Goal: Task Accomplishment & Management: Complete application form

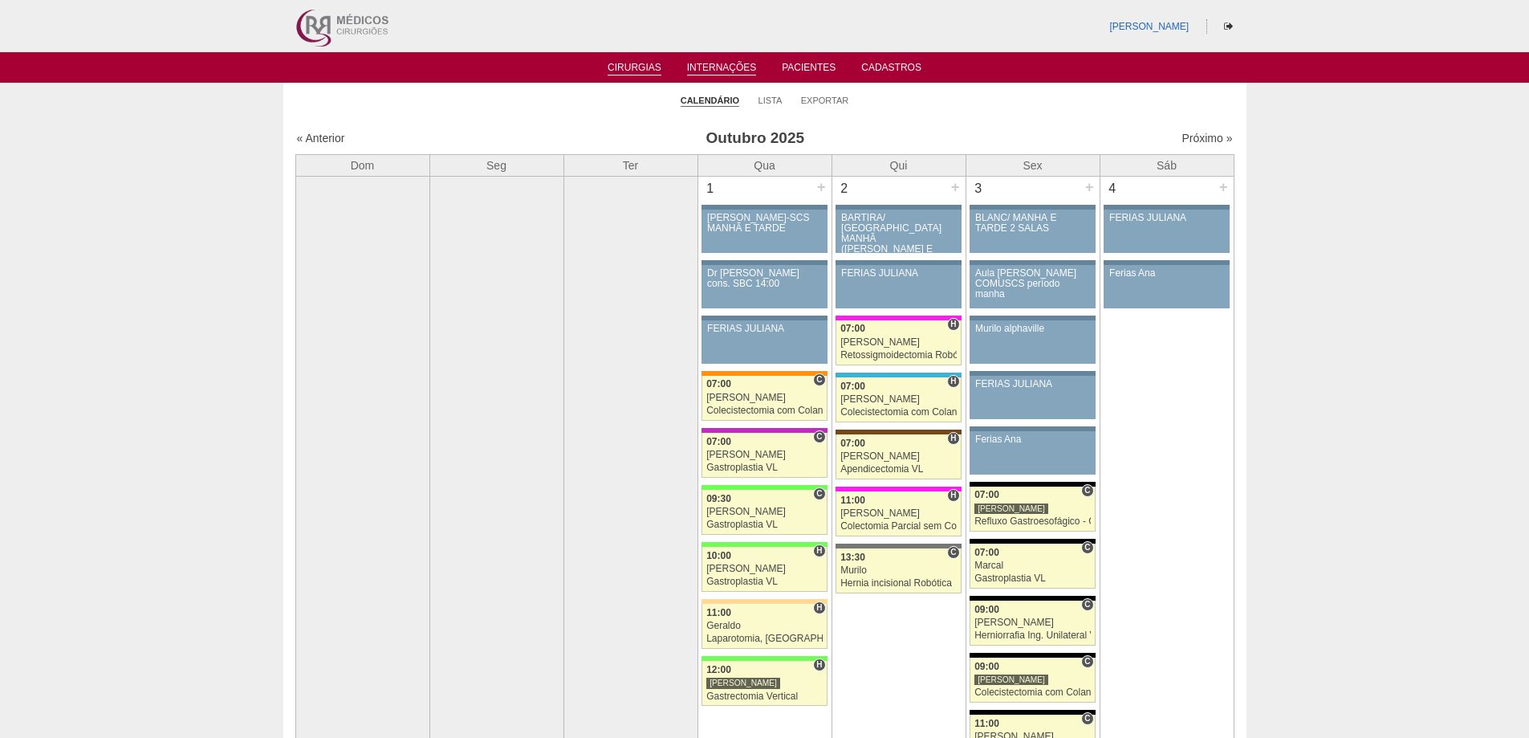
click at [706, 66] on link "Internações" at bounding box center [722, 69] width 70 height 14
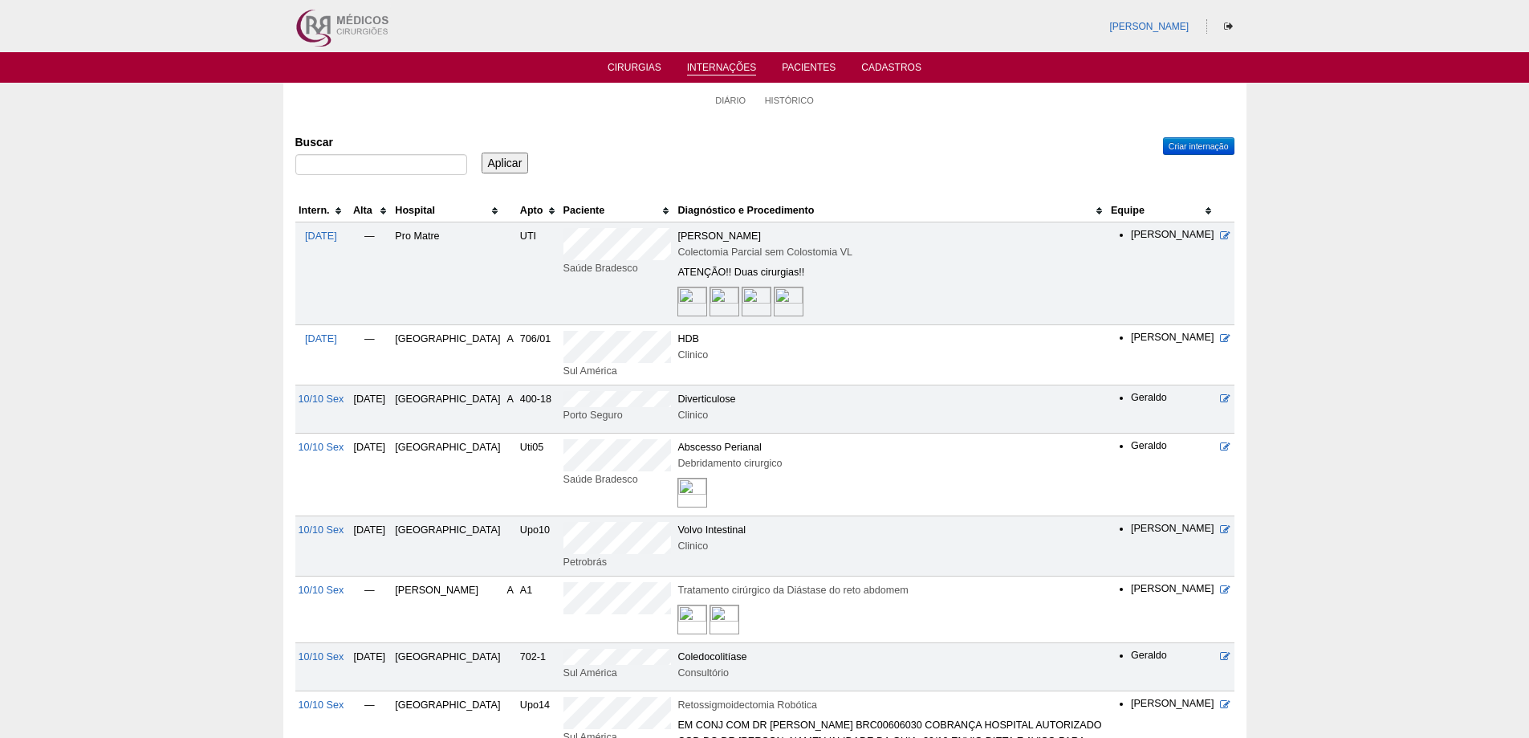
click at [445, 210] on th "Hospital" at bounding box center [448, 210] width 112 height 23
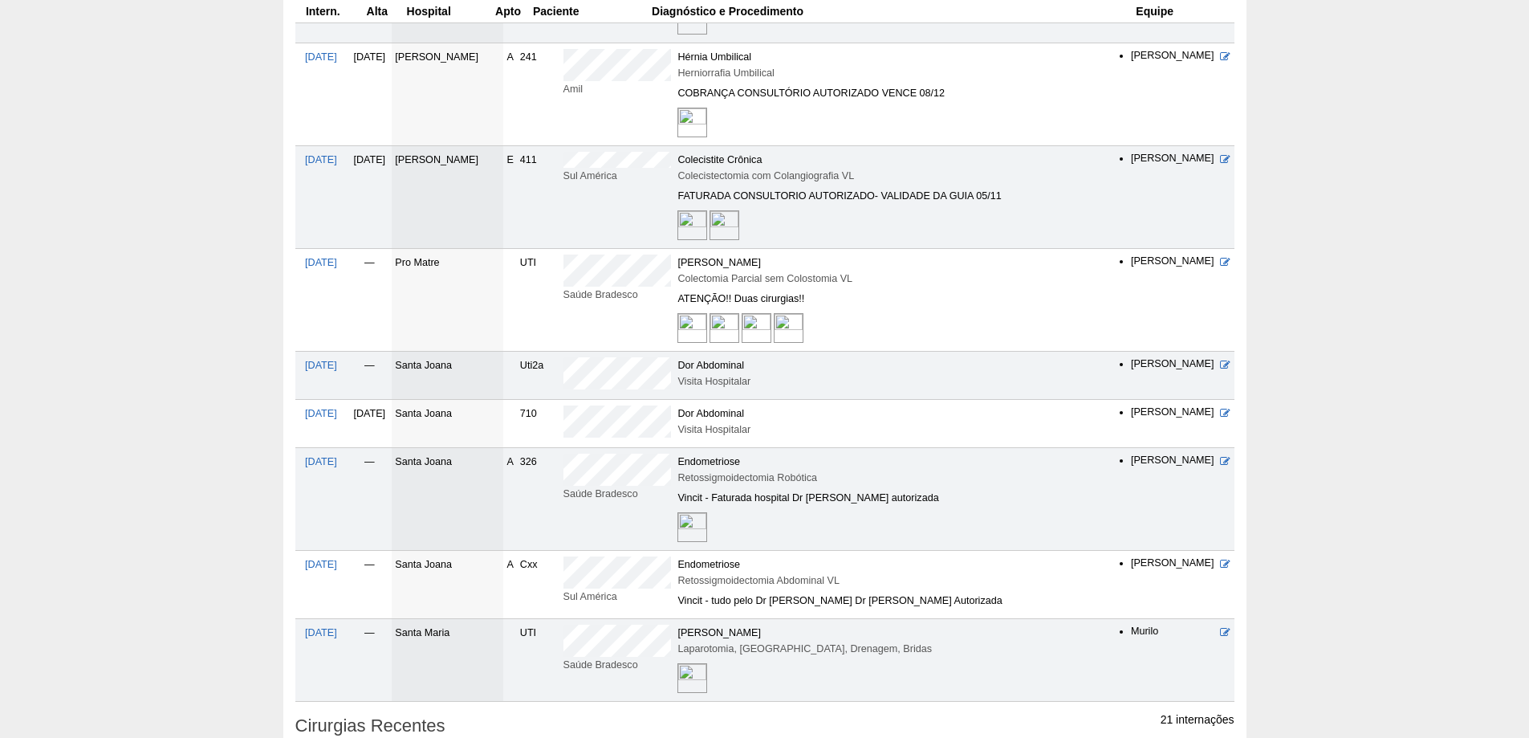
scroll to position [1284, 0]
drag, startPoint x: 410, startPoint y: 244, endPoint x: 463, endPoint y: 243, distance: 53.0
click at [463, 245] on td "Pro Matre" at bounding box center [448, 296] width 112 height 103
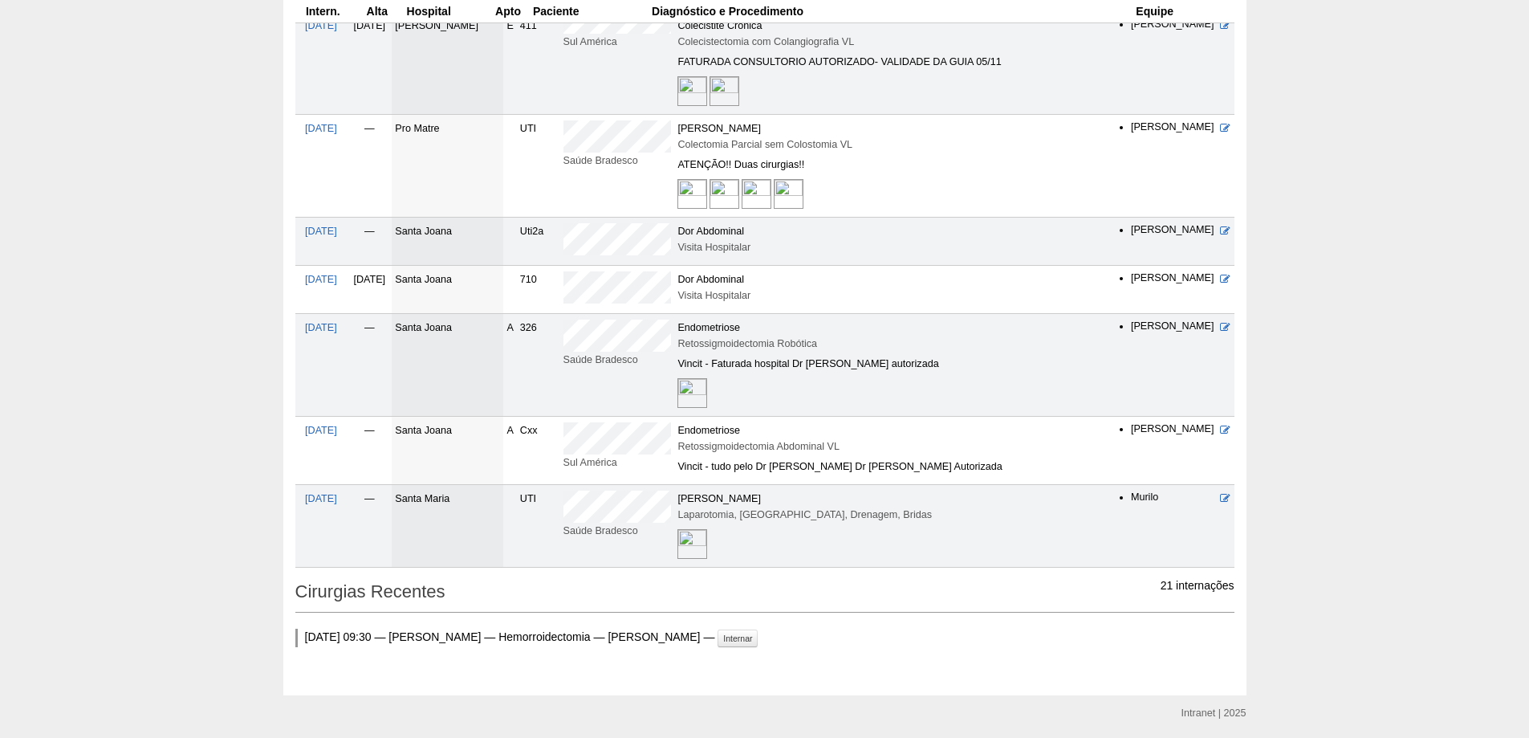
scroll to position [1445, 0]
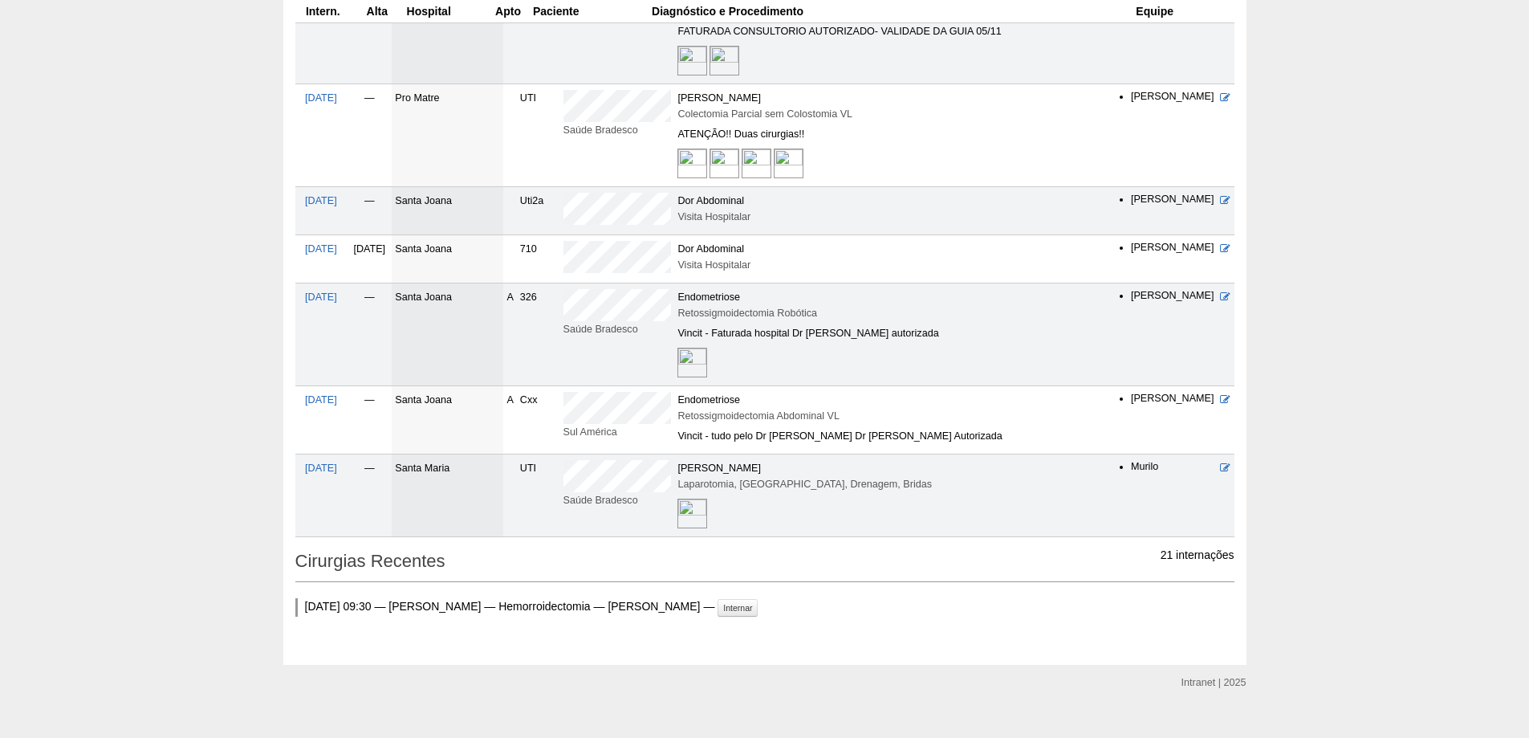
drag, startPoint x: 413, startPoint y: 452, endPoint x: 465, endPoint y: 462, distance: 53.1
click at [465, 462] on td "Santa Maria" at bounding box center [448, 495] width 112 height 83
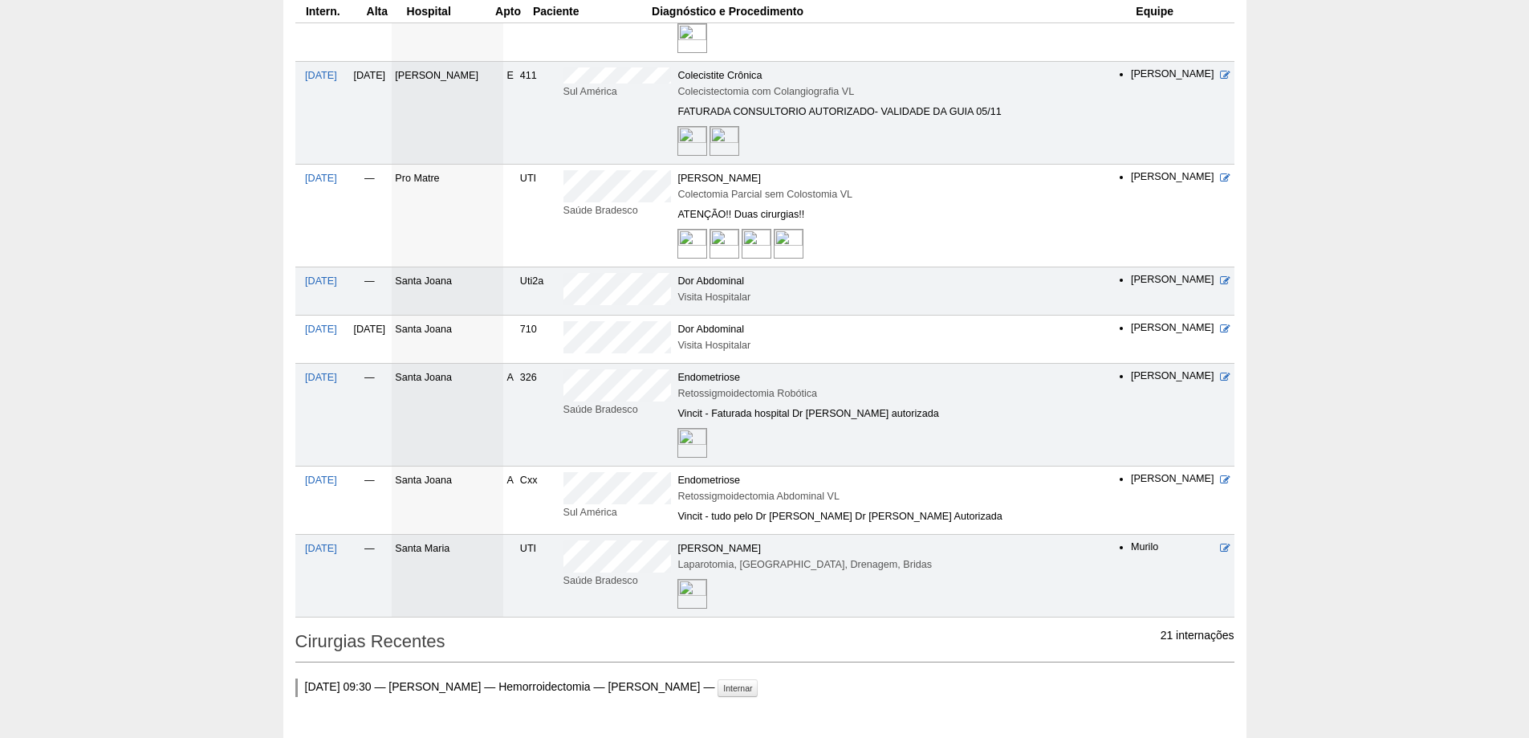
click at [454, 393] on td "Santa Joana" at bounding box center [448, 415] width 112 height 103
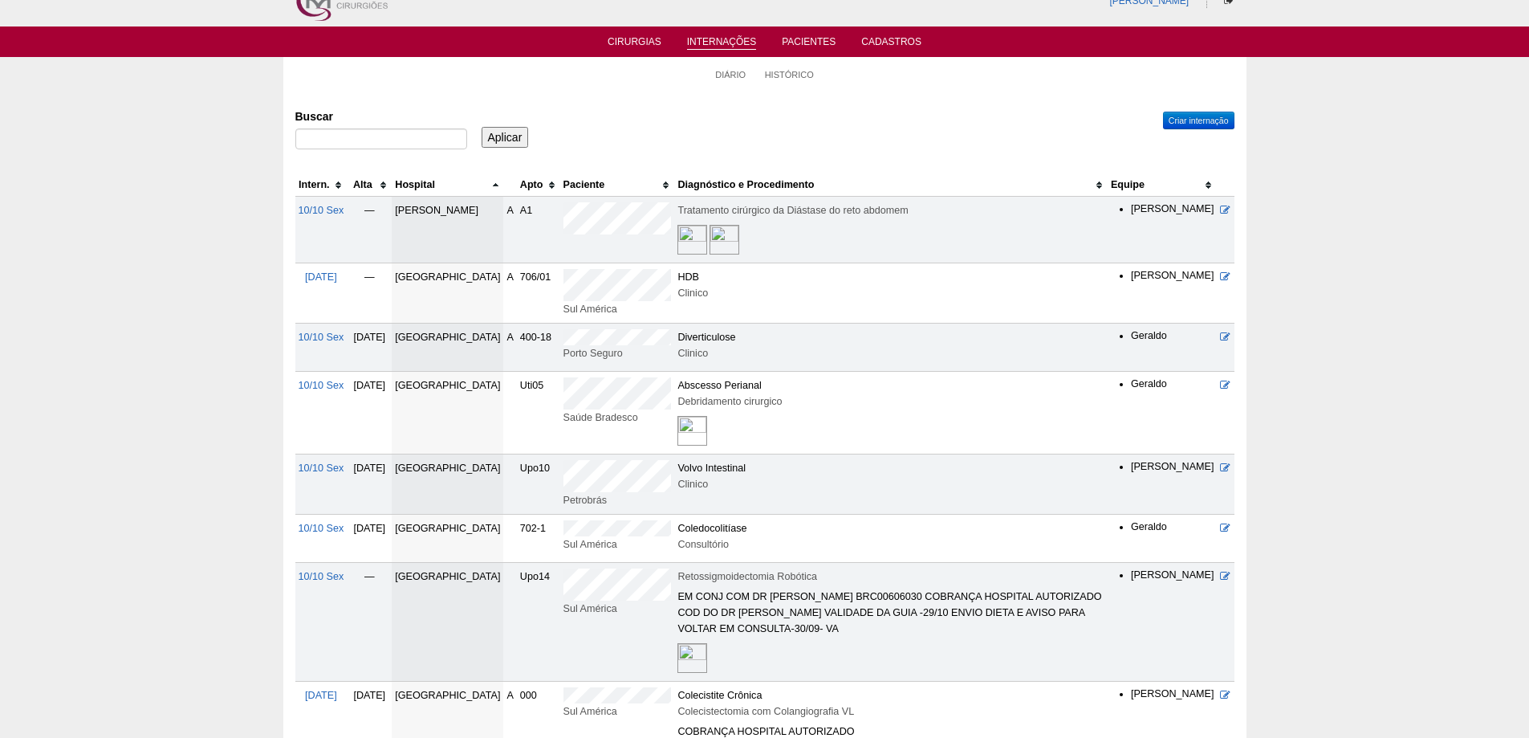
scroll to position [0, 0]
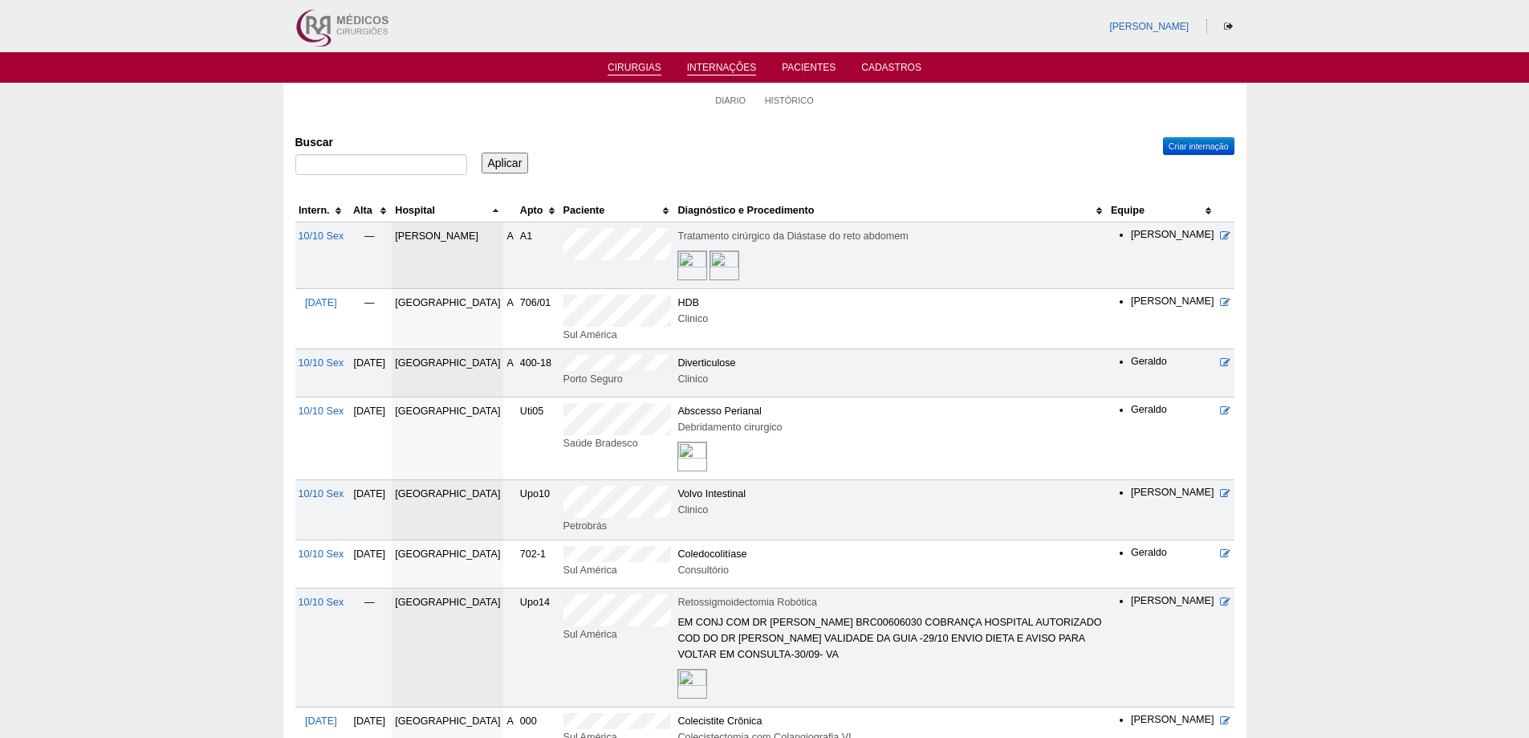
click at [628, 75] on link "Cirurgias" at bounding box center [635, 69] width 54 height 14
click at [630, 67] on link "Cirurgias" at bounding box center [635, 69] width 54 height 14
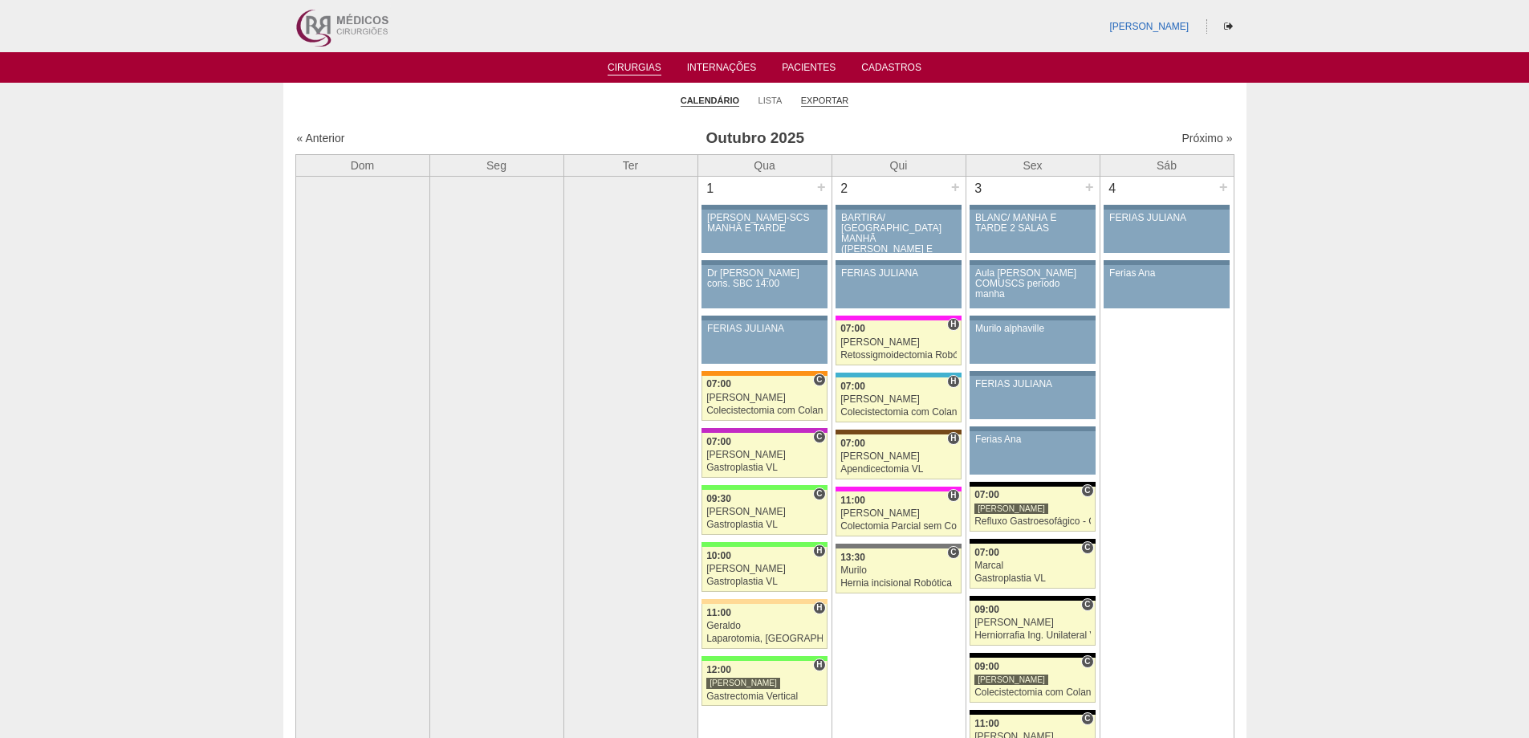
click at [816, 102] on link "Exportar" at bounding box center [825, 101] width 48 height 12
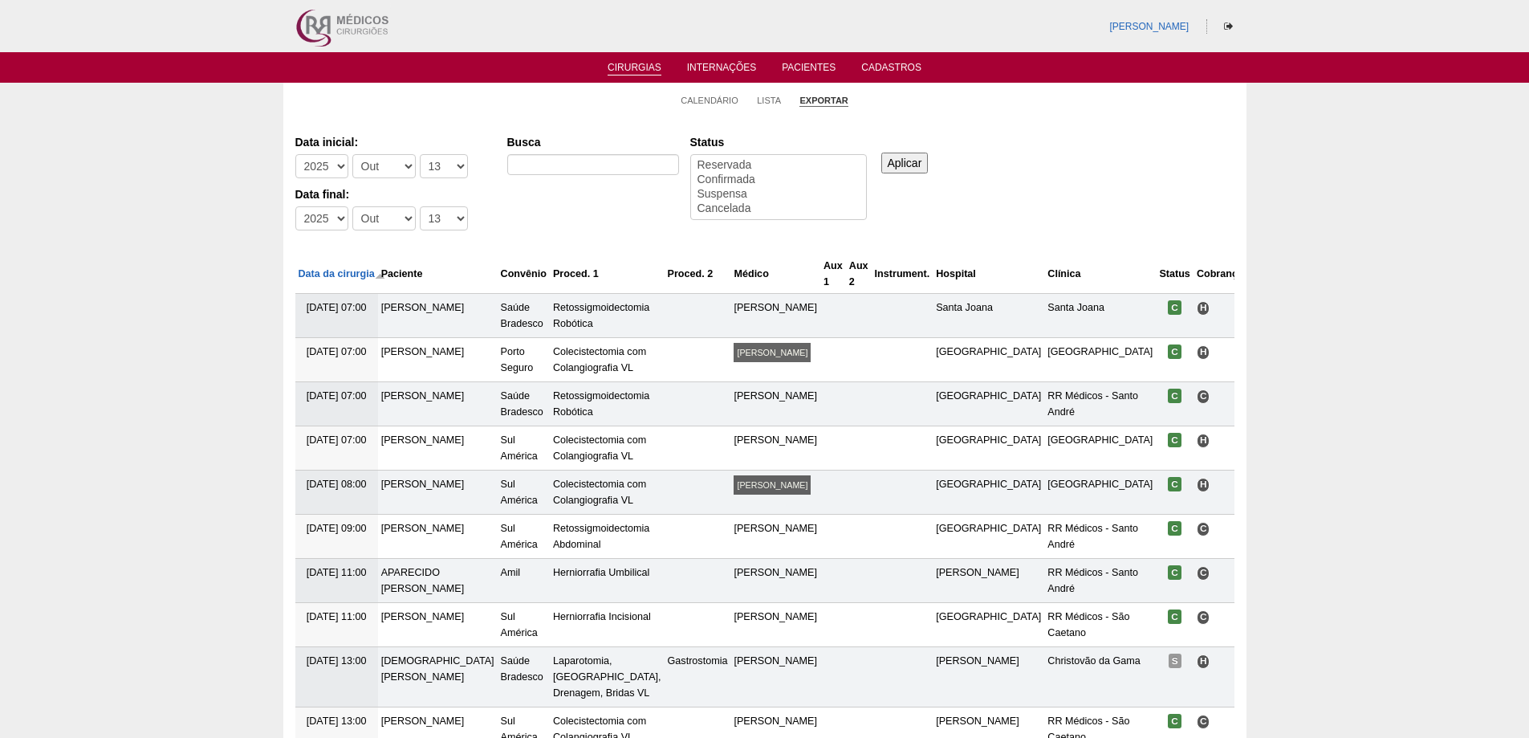
select select
click at [547, 161] on input "Busca" at bounding box center [593, 164] width 172 height 21
type input "GASTROPLASTIA"
click at [379, 174] on select "-Mês Jan Fev Mar Abr Mai Jun Jul Ago Set Out Nov Dez" at bounding box center [383, 166] width 63 height 24
click at [423, 164] on select "-Dia 1 2 3 4 5 6 7 8 9 10 11 12 13 14 15 16 17 18 19 20 21 22 23 24 25 26 27 28…" at bounding box center [444, 166] width 48 height 24
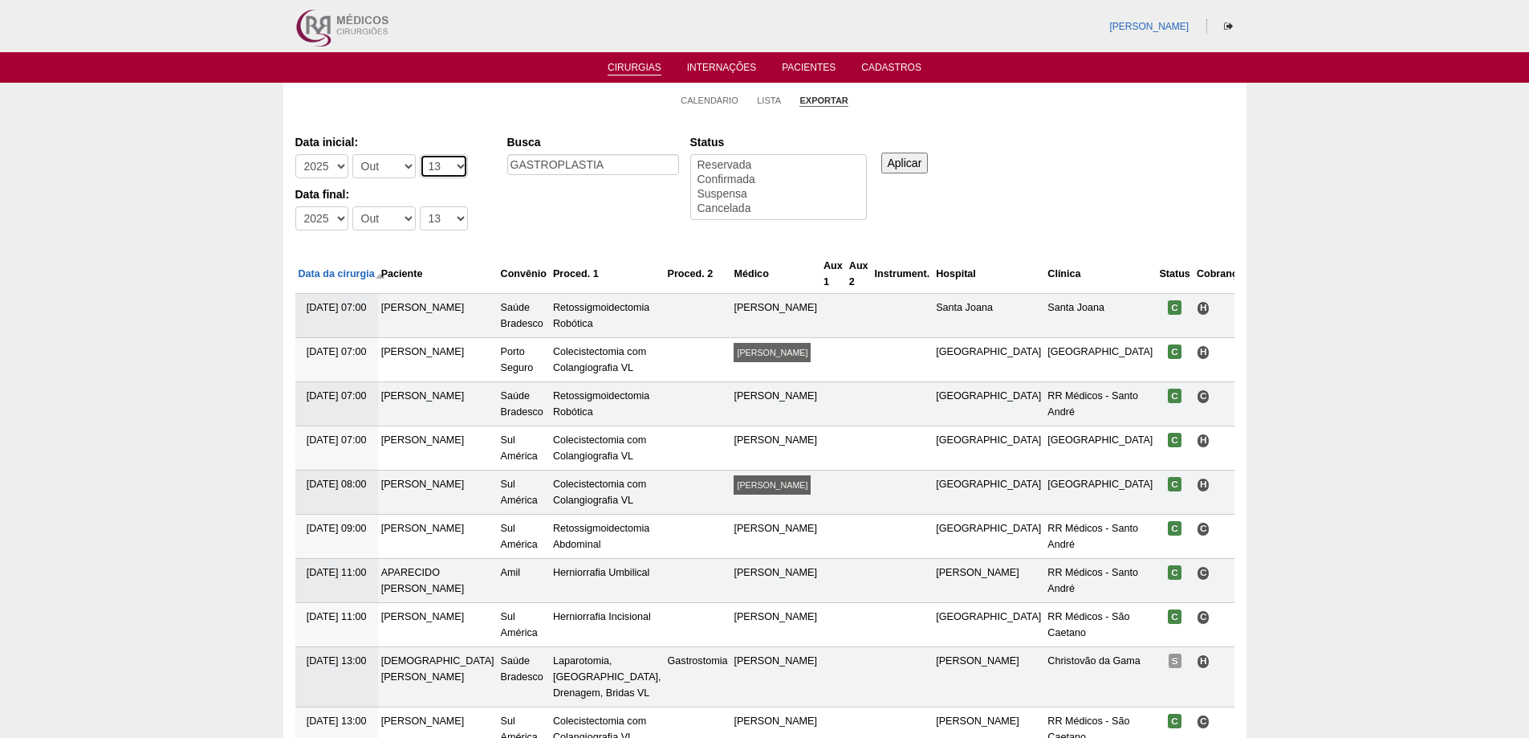
select select "1"
click at [420, 154] on select "-Dia 1 2 3 4 5 6 7 8 9 10 11 12 13 14 15 16 17 18 19 20 21 22 23 24 25 26 27 28…" at bounding box center [444, 166] width 48 height 24
click at [438, 218] on select "-Dia 1 2 3 4 5 6 7 8 9 10 11 12 13 14 15 16 17 18 19 20 21 22 23 24 25 26 27 28…" at bounding box center [444, 218] width 48 height 24
select select "31"
click at [420, 206] on select "-Dia 1 2 3 4 5 6 7 8 9 10 11 12 13 14 15 16 17 18 19 20 21 22 23 24 25 26 27 28…" at bounding box center [444, 218] width 48 height 24
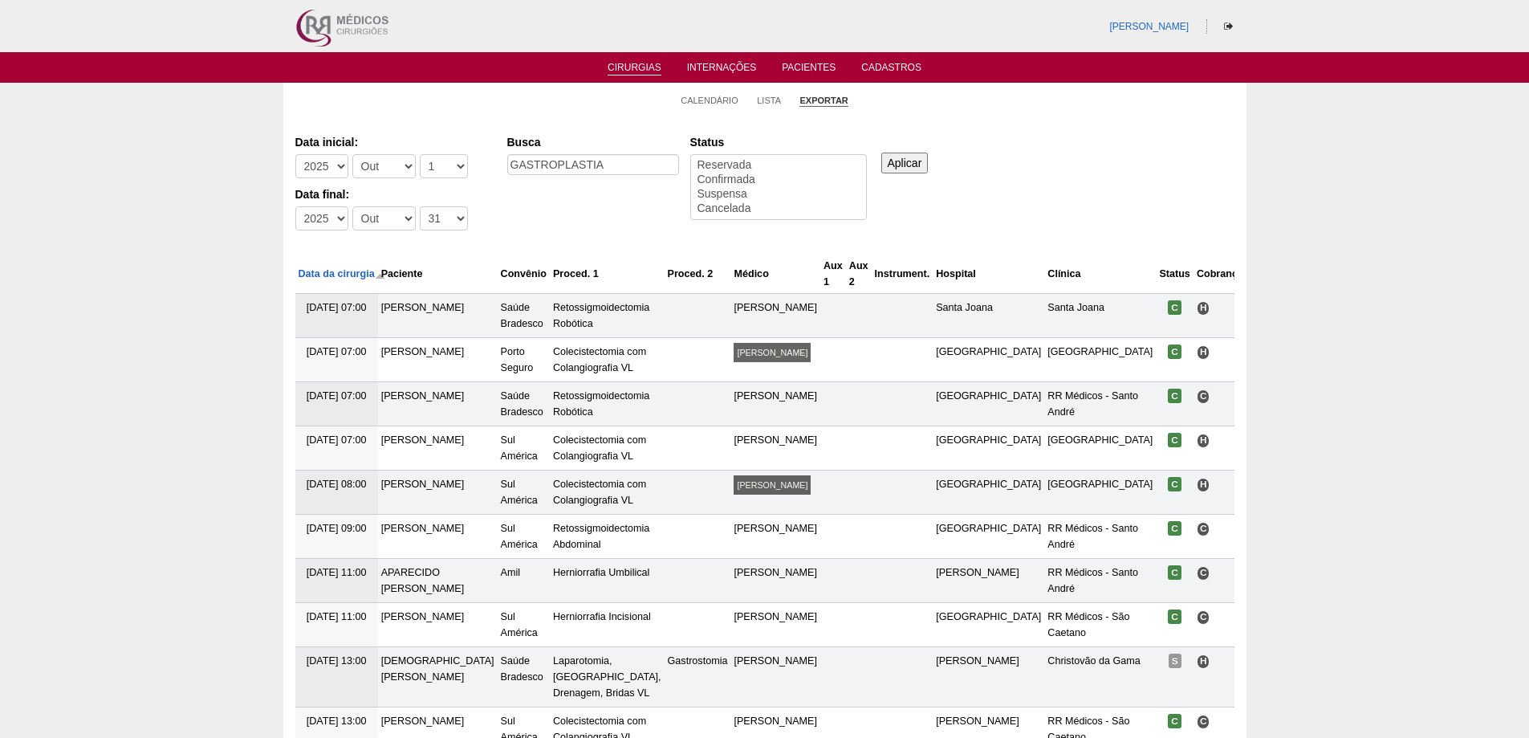
click at [919, 156] on input "Aplicar" at bounding box center [904, 163] width 47 height 21
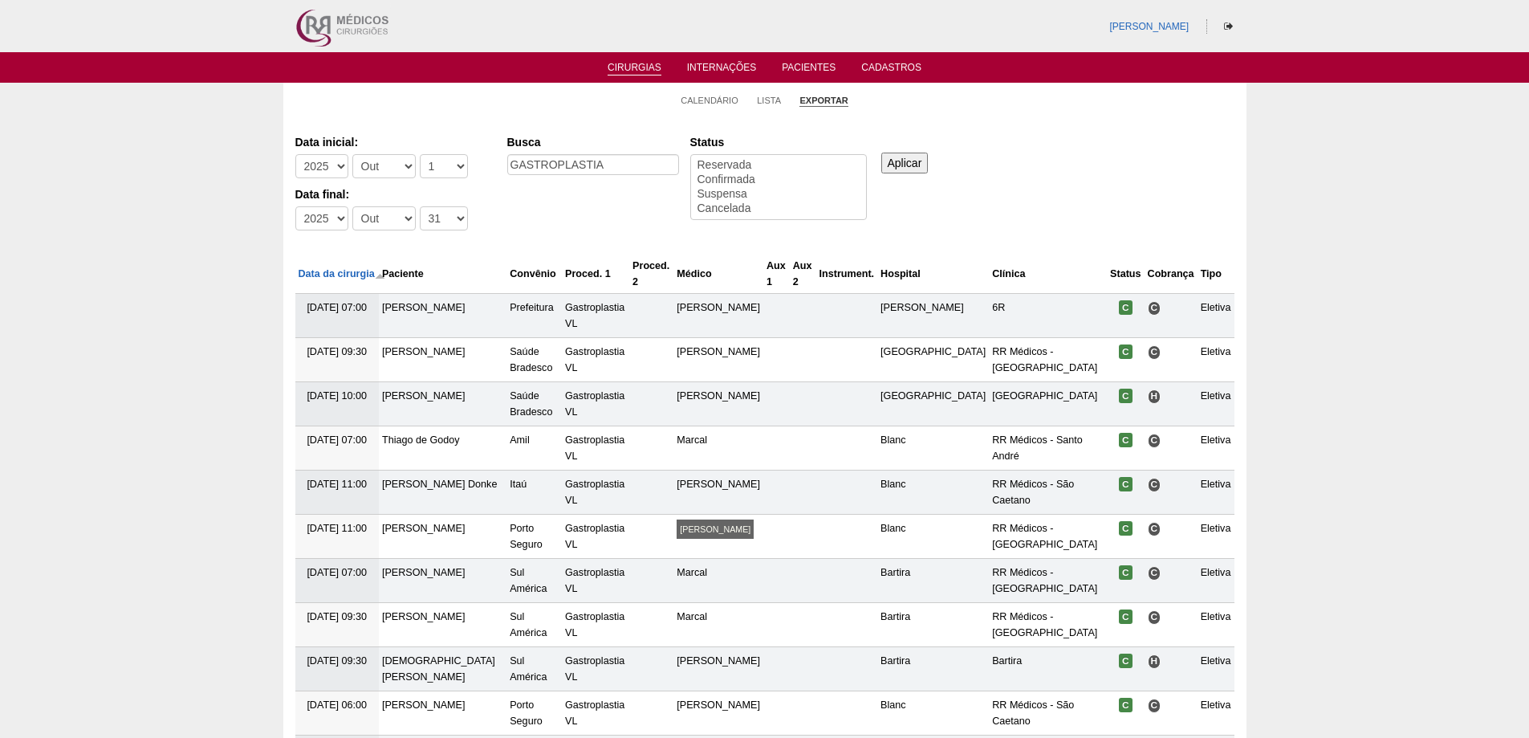
select select
drag, startPoint x: 632, startPoint y: 169, endPoint x: 482, endPoint y: 174, distance: 150.2
click at [482, 174] on div "Data inicial: -Ano 2011 2012 2013 2014 2015 2016 2017 2018 2019 2020 2021 2022 …" at bounding box center [764, 183] width 939 height 110
drag, startPoint x: 666, startPoint y: 162, endPoint x: 818, endPoint y: 165, distance: 151.7
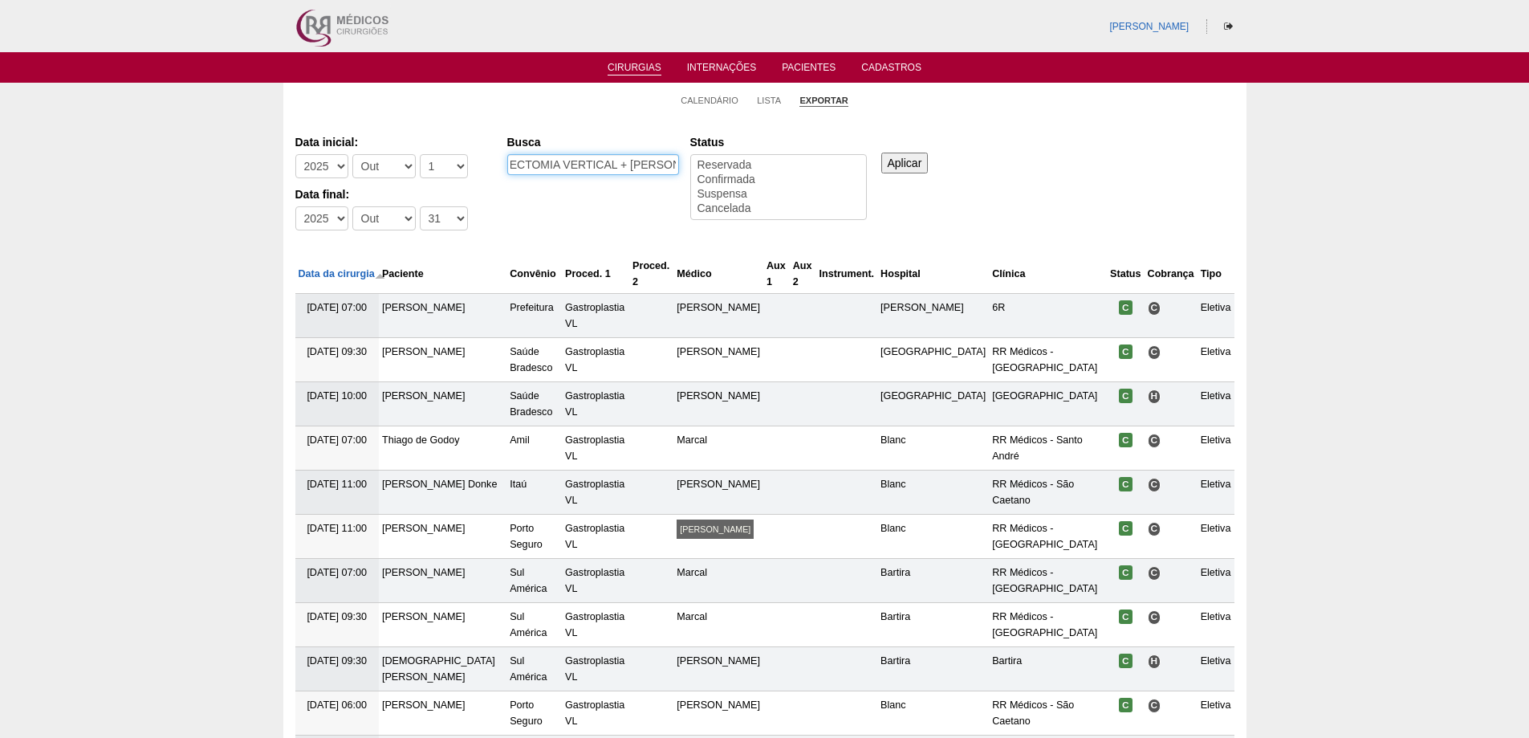
click at [818, 165] on div "Data inicial: -Ano 2011 2012 2013 2014 2015 2016 2017 2018 2019 2020 2021 2022 …" at bounding box center [764, 183] width 939 height 110
type input "GASTRECTOMIA VERTICAL"
click at [909, 153] on input "Aplicar" at bounding box center [904, 163] width 47 height 21
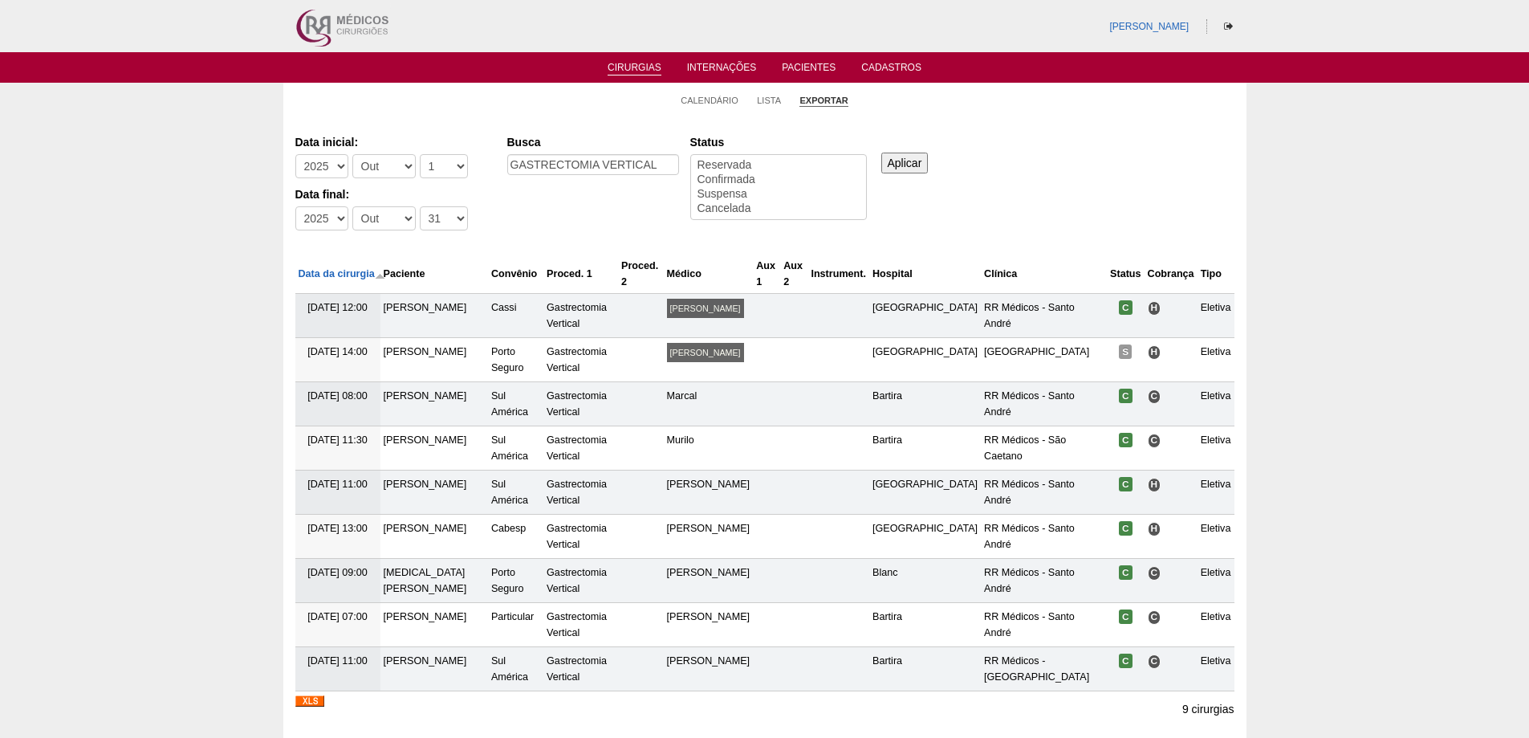
select select
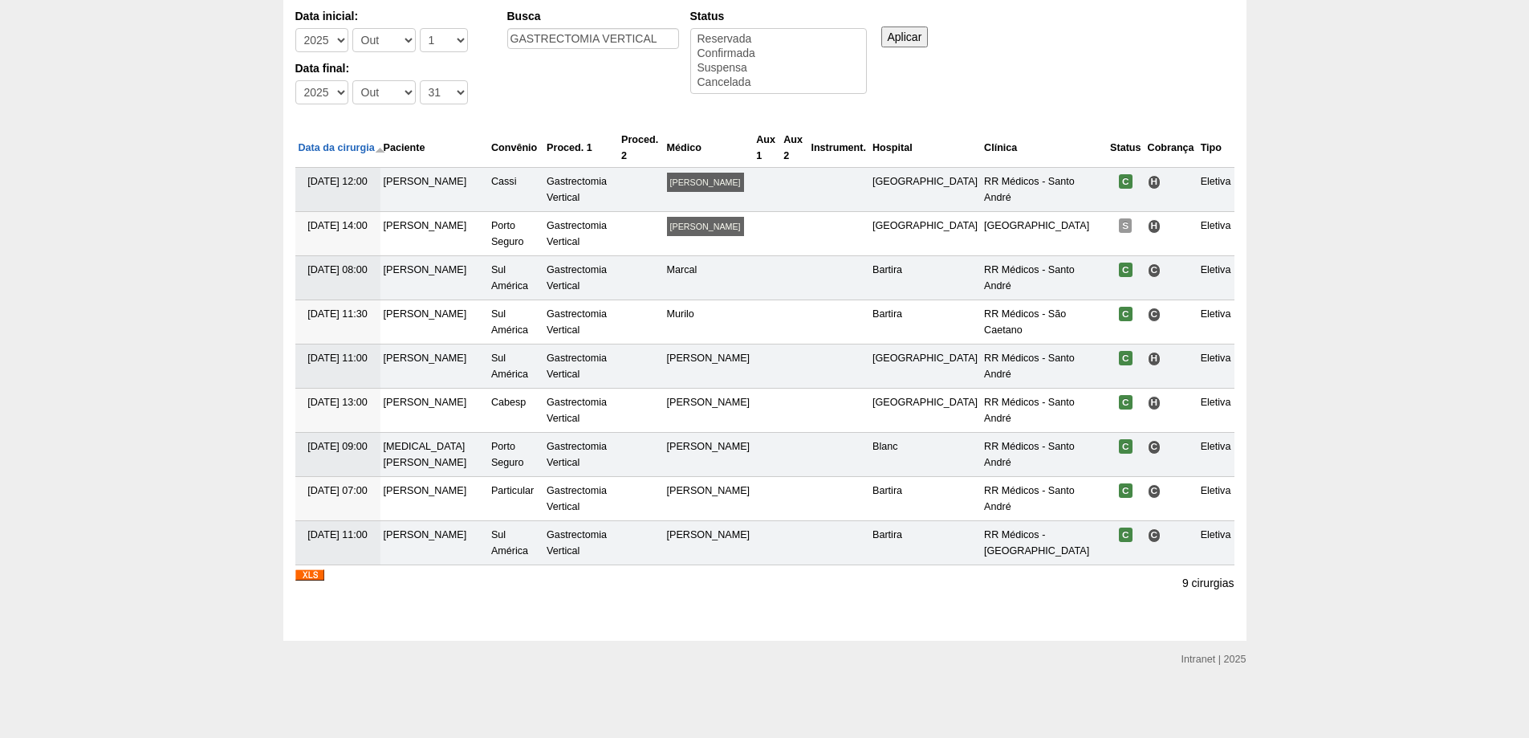
scroll to position [46, 0]
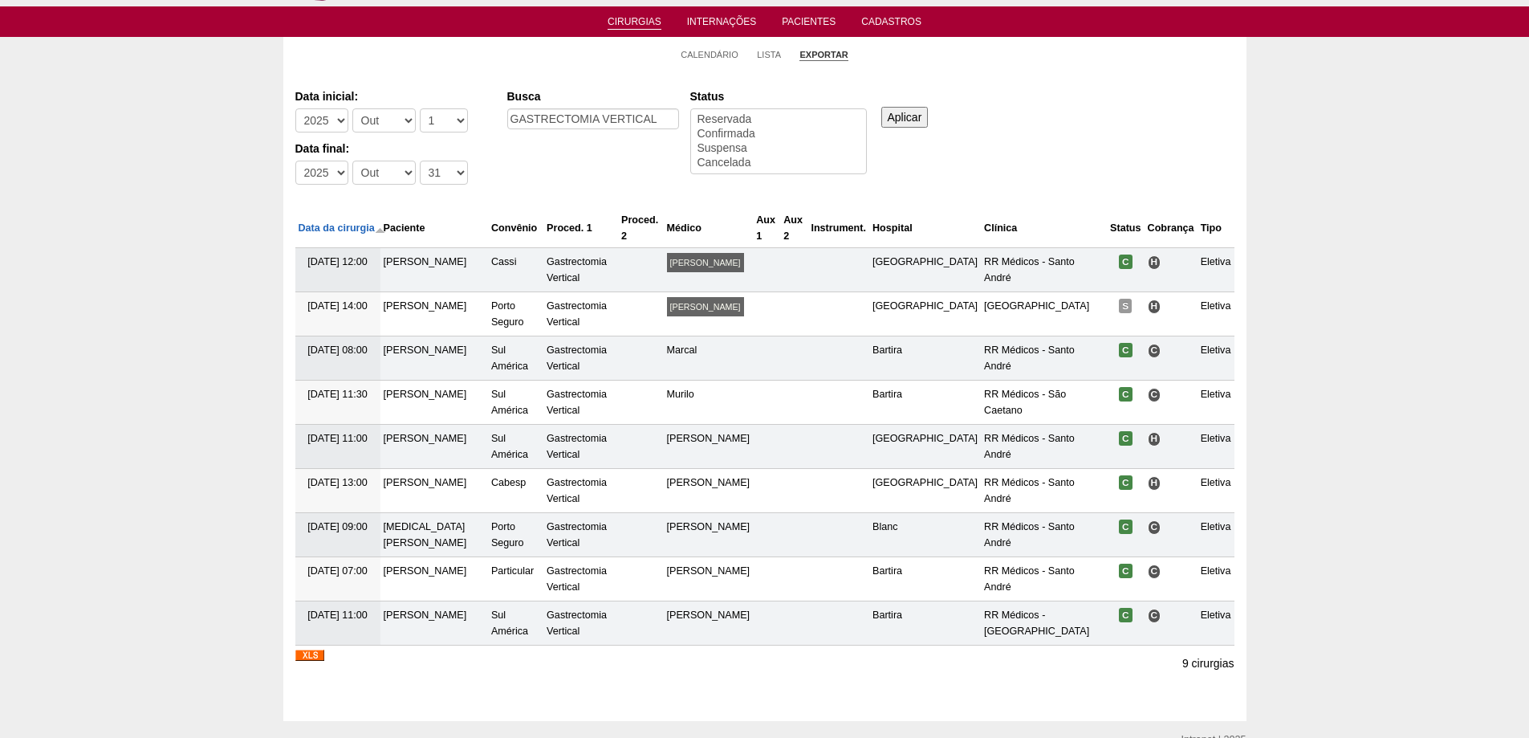
click at [632, 26] on link "Cirurgias" at bounding box center [635, 23] width 54 height 14
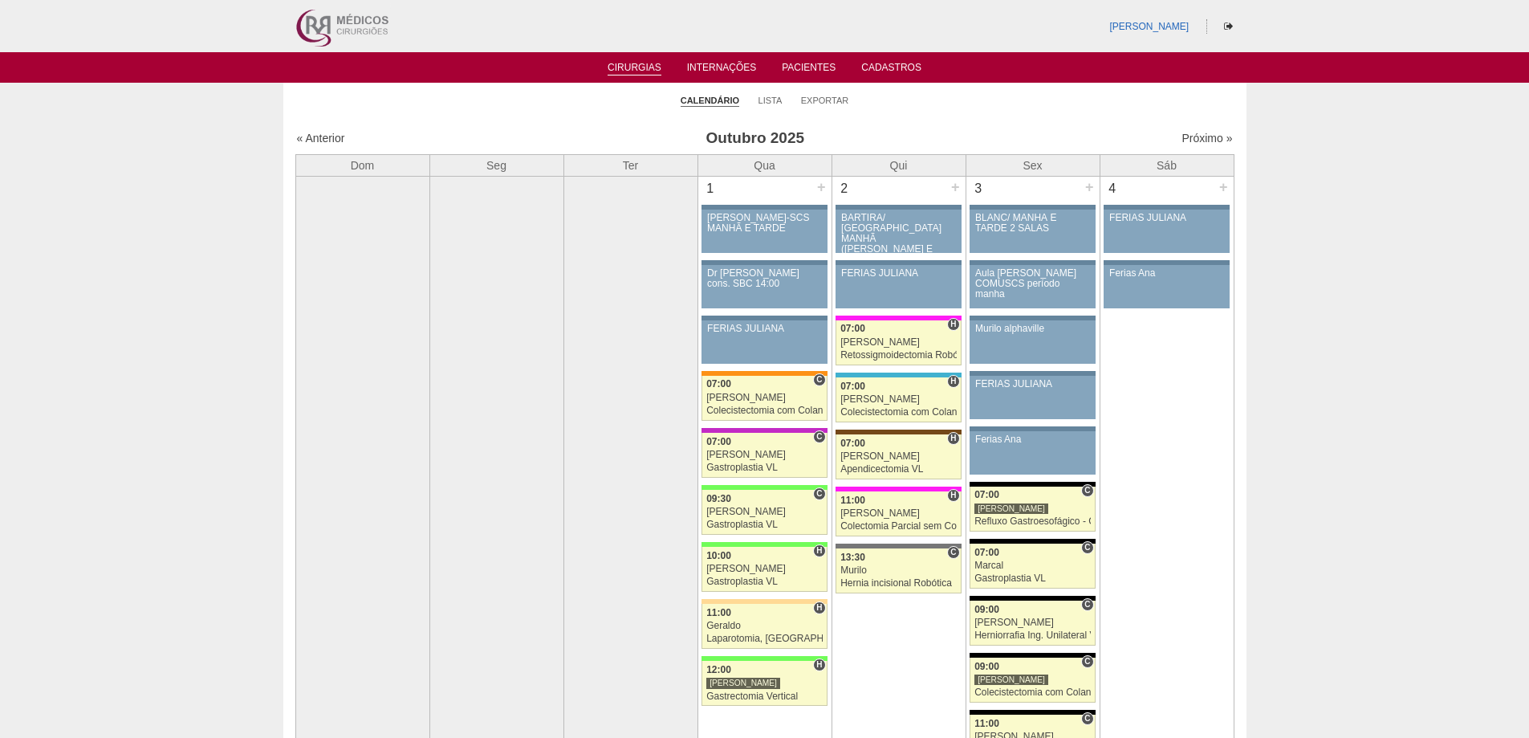
click at [649, 69] on link "Cirurgias" at bounding box center [635, 69] width 54 height 14
click at [1193, 136] on link "Próximo »" at bounding box center [1207, 138] width 51 height 13
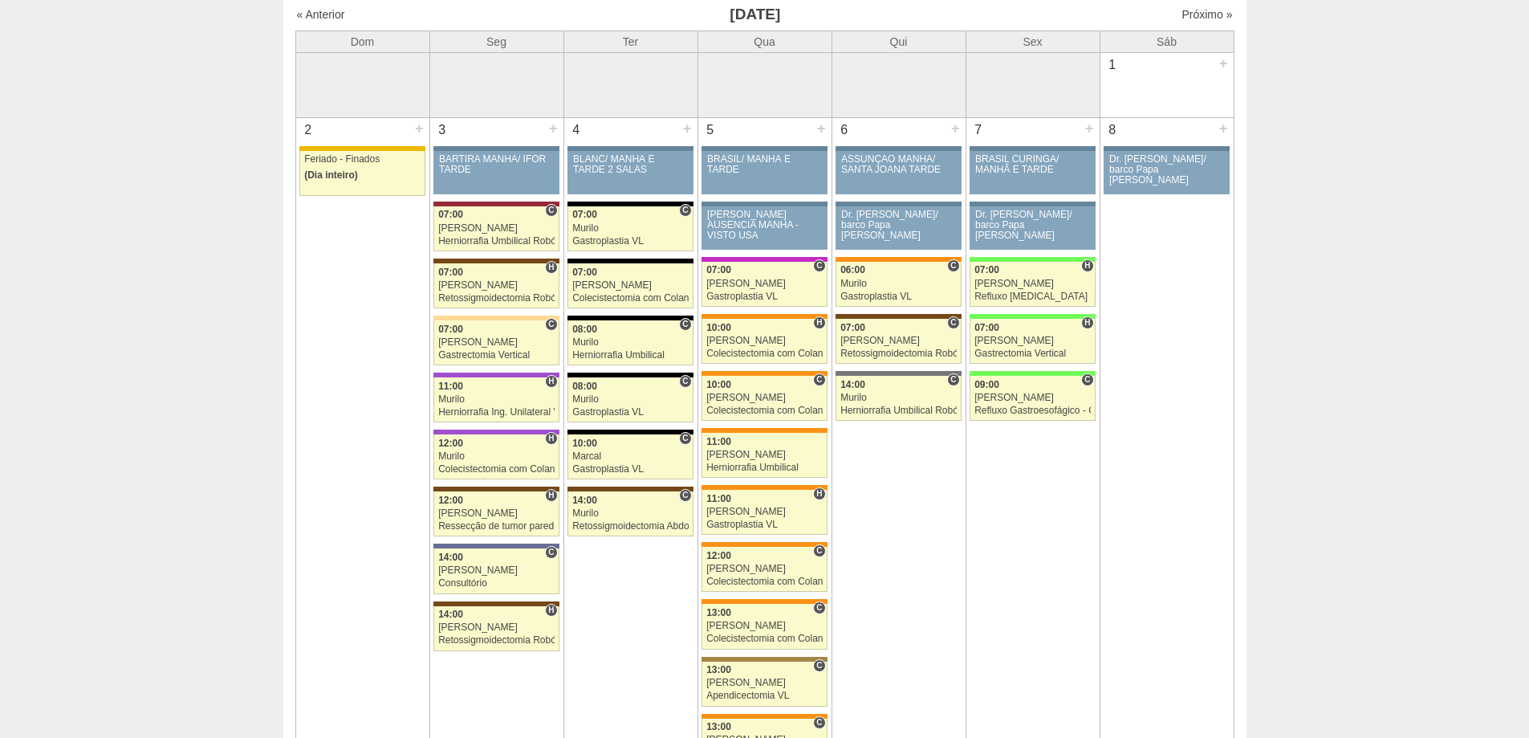
scroll to position [80, 0]
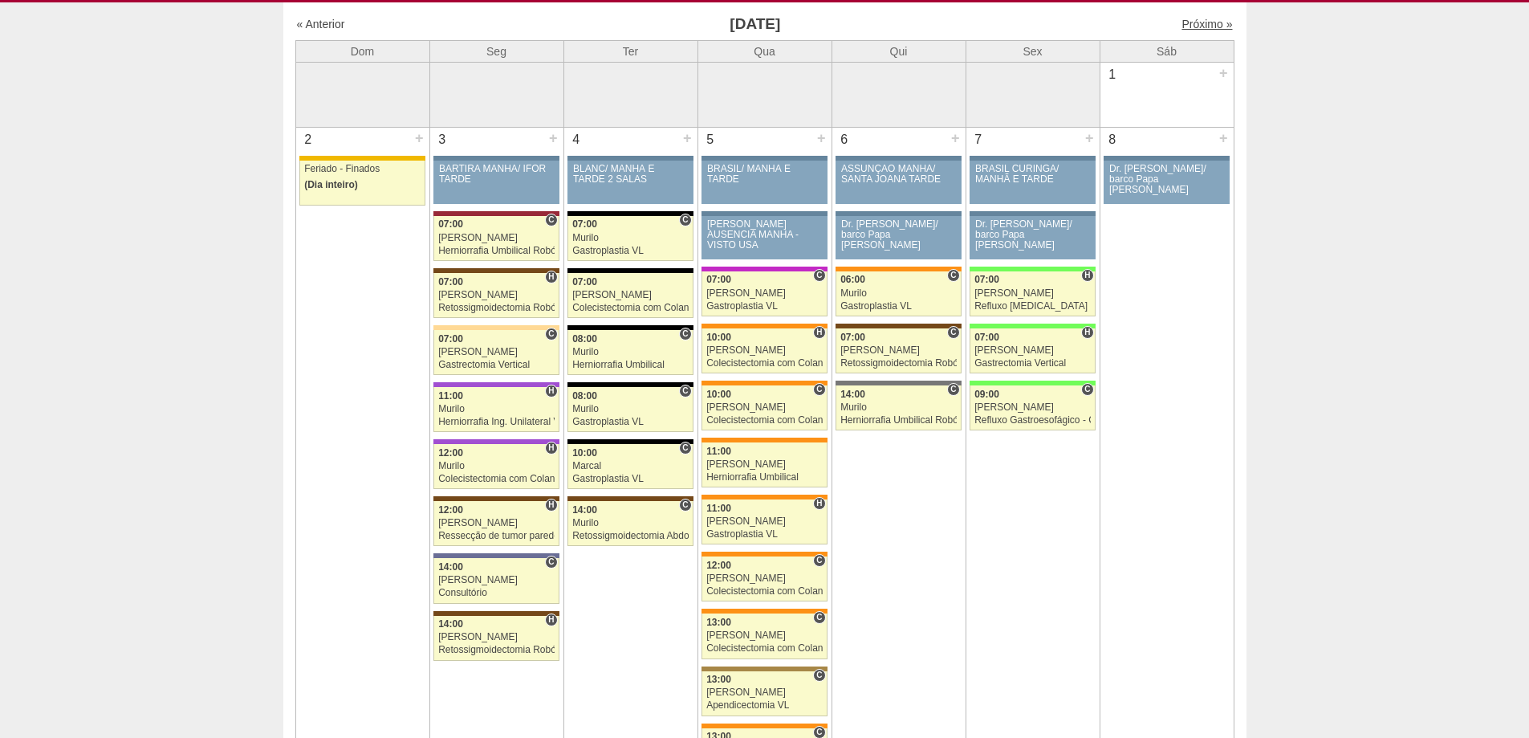
click at [1204, 25] on link "Próximo »" at bounding box center [1207, 24] width 51 height 13
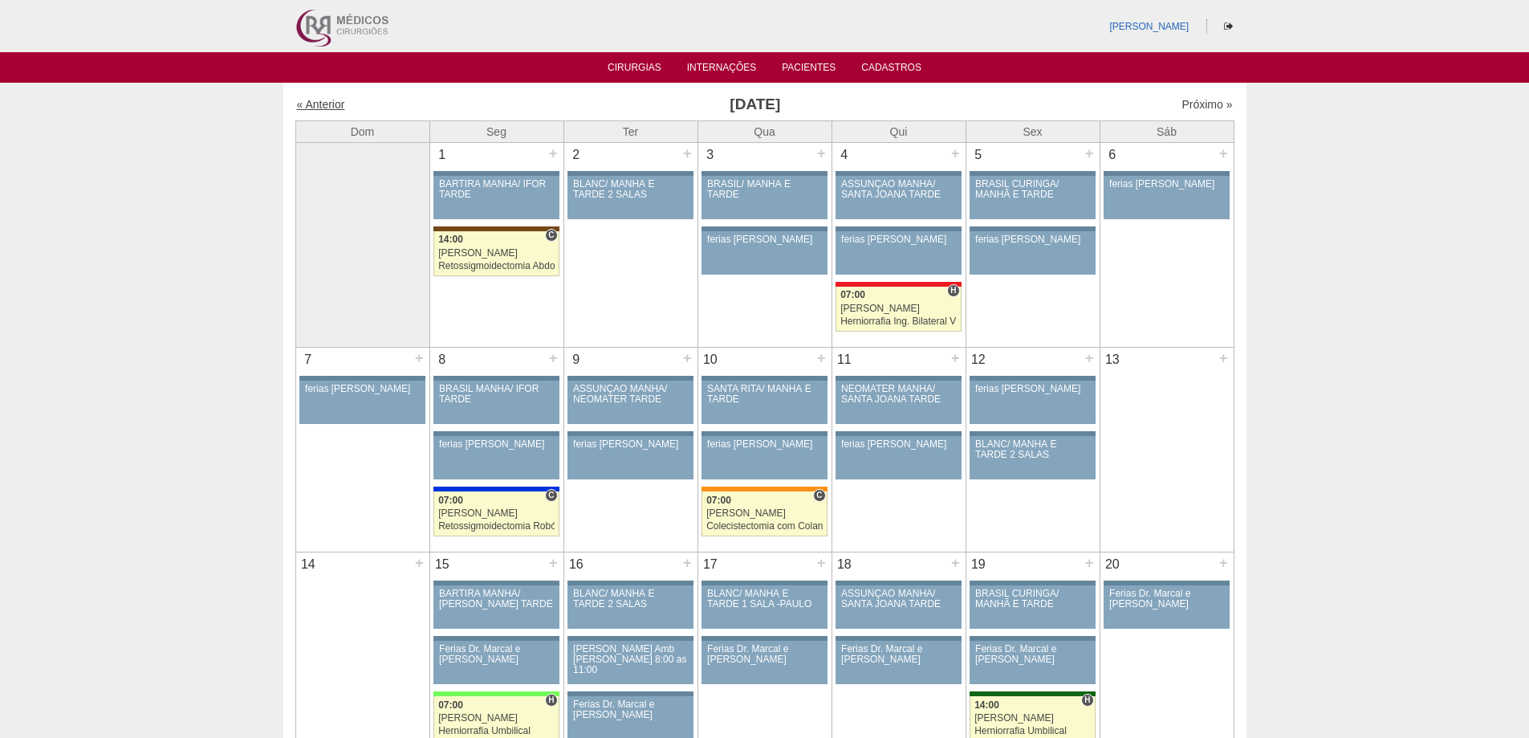
click at [328, 102] on link "« Anterior" at bounding box center [321, 104] width 48 height 13
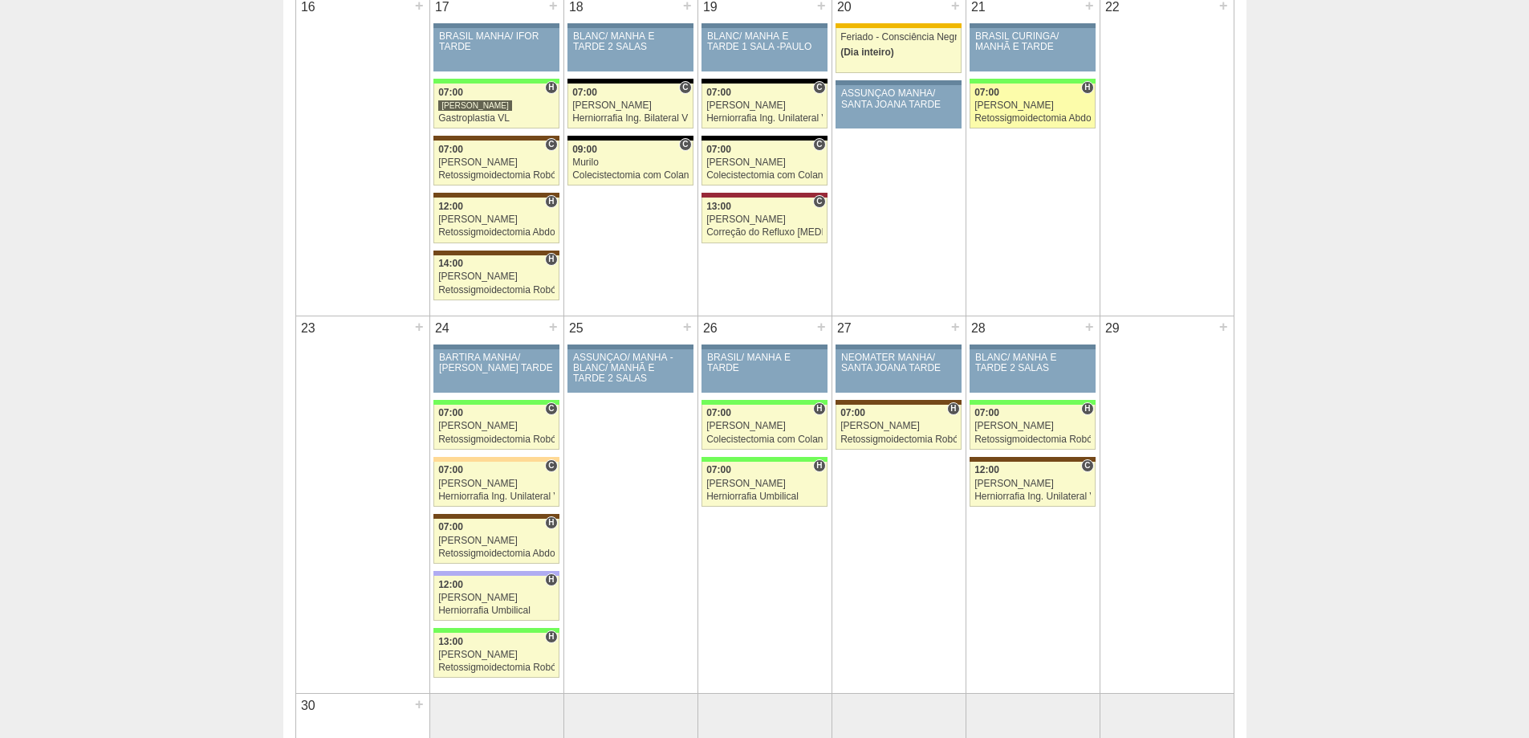
scroll to position [1413, 0]
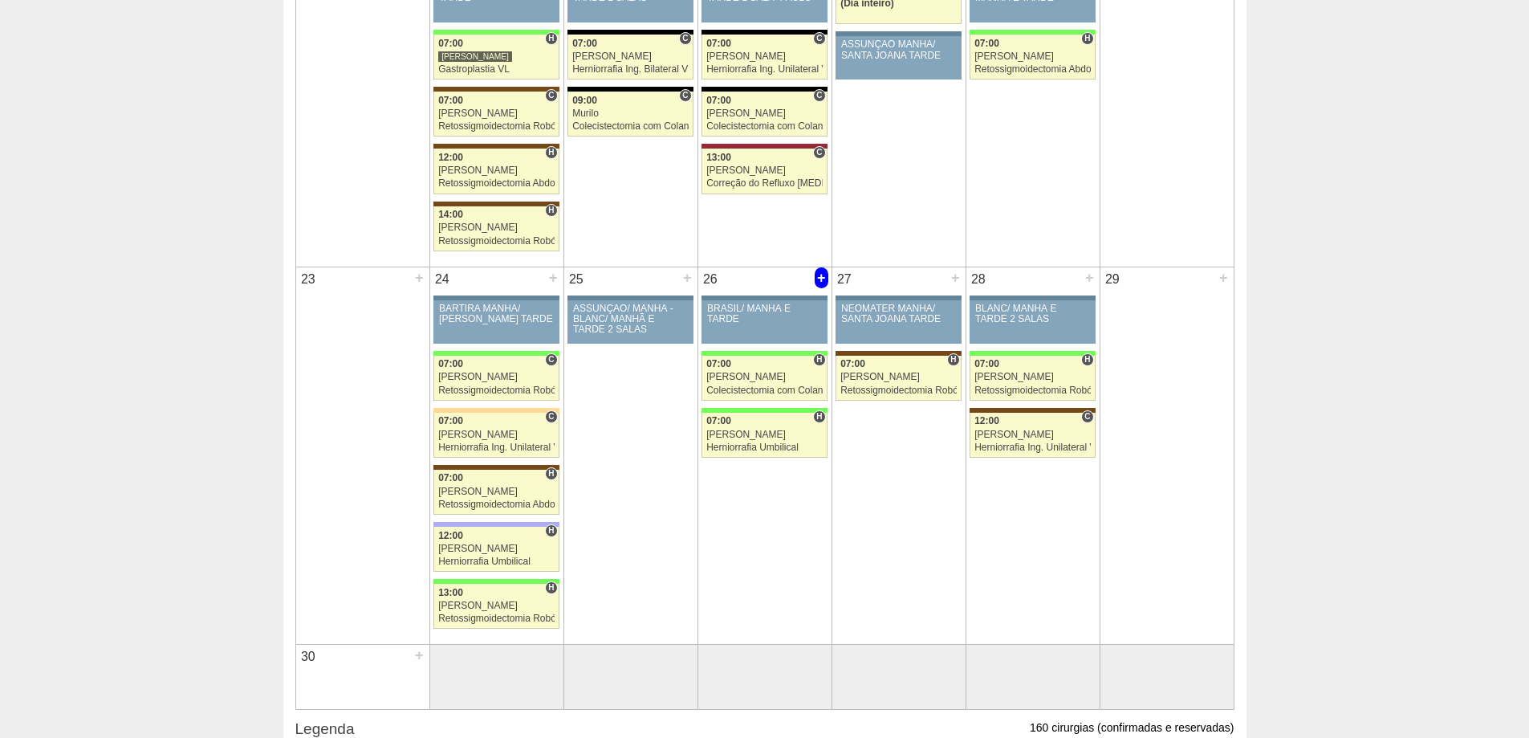
click at [824, 279] on div "+" at bounding box center [822, 277] width 14 height 21
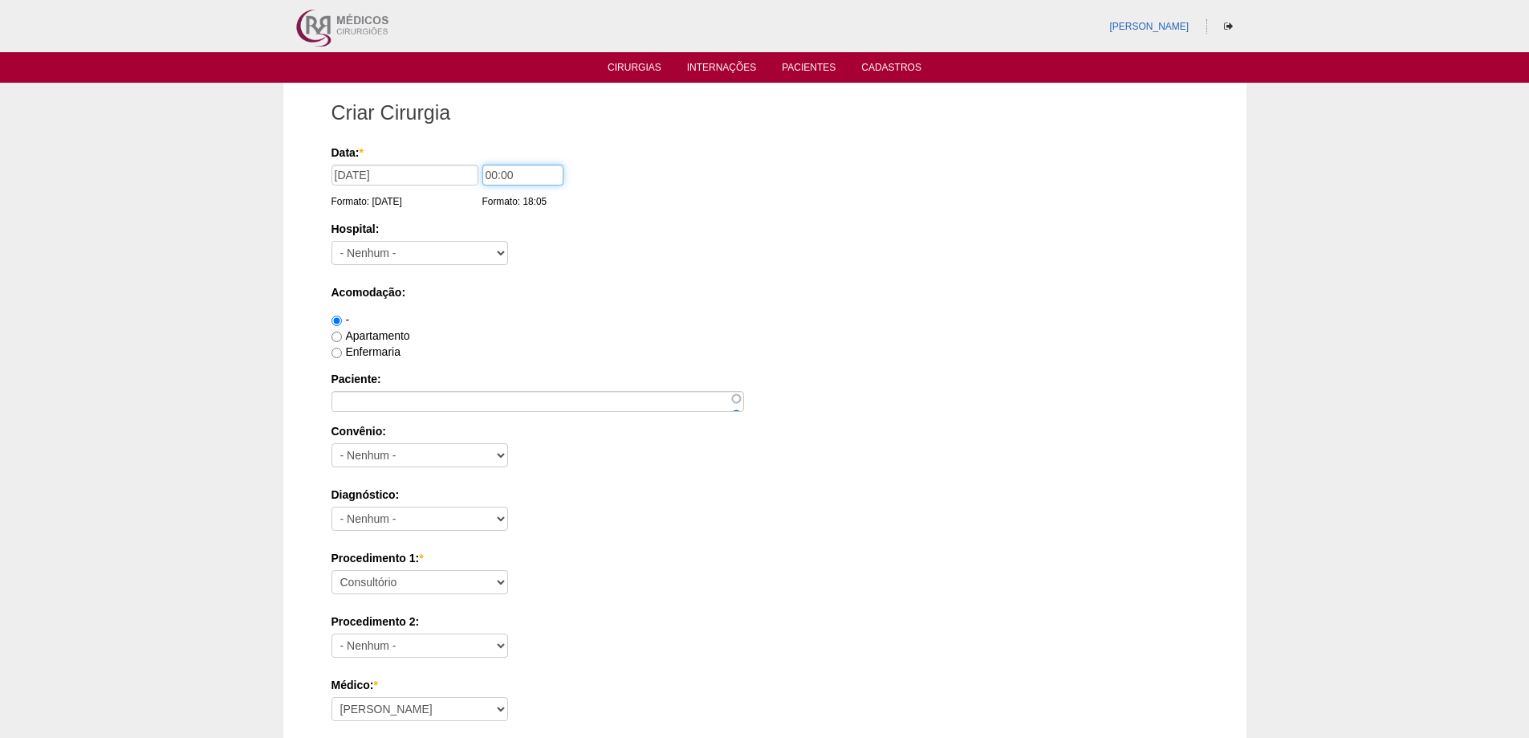
drag, startPoint x: 493, startPoint y: 172, endPoint x: 476, endPoint y: 169, distance: 17.0
click at [476, 161] on div "Data: * 26/11/2025 Formato: 13/10/2025 00:00 Formato: 18:05" at bounding box center [762, 152] width 861 height 16
type input "12:00"
click at [436, 261] on select "- Nenhum - 9 de Julho Albert Einstein Alvorada América Assunção Bartira Benefic…" at bounding box center [420, 253] width 177 height 24
select select "8"
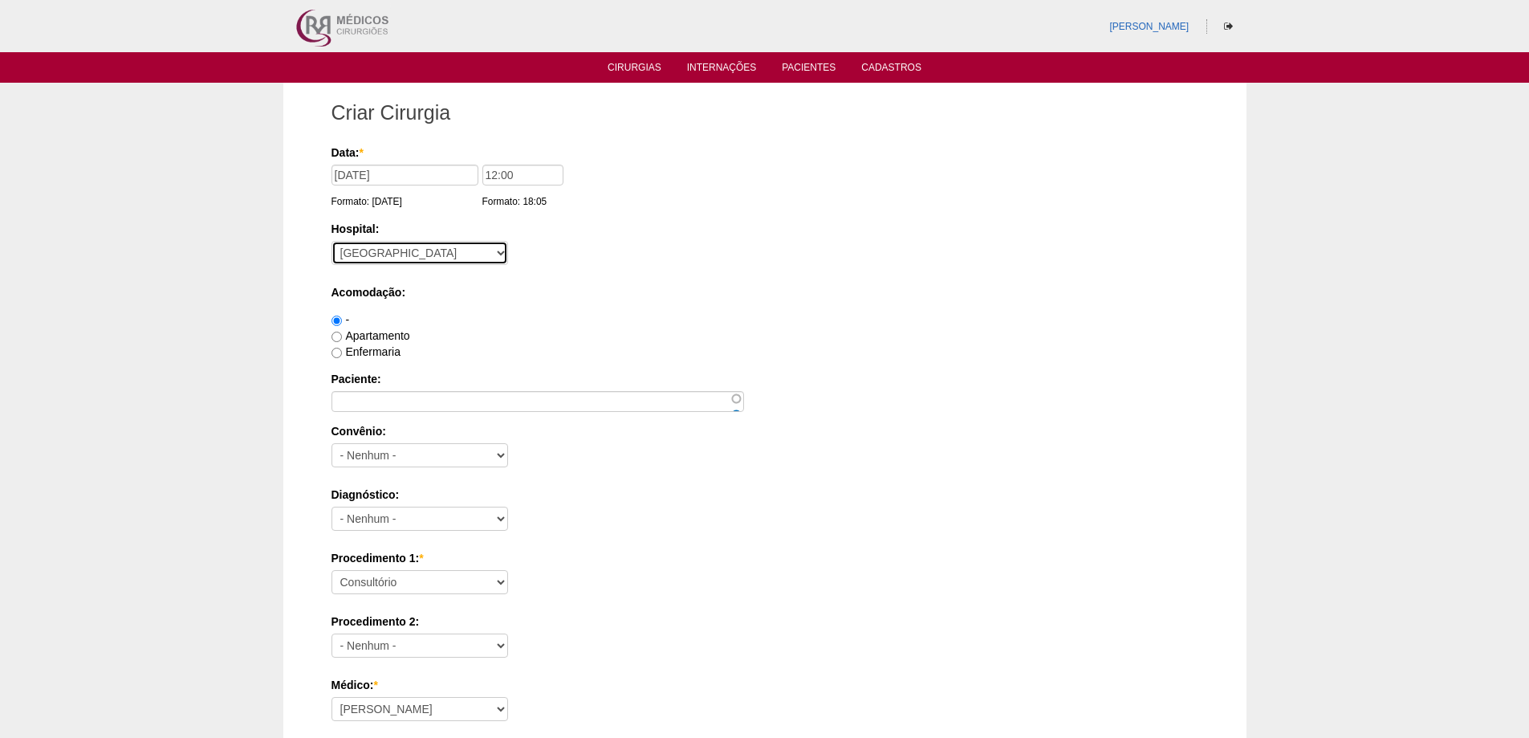
click at [332, 241] on select "- Nenhum - 9 de Julho Albert Einstein Alvorada América Assunção Bartira Benefic…" at bounding box center [420, 253] width 177 height 24
click at [372, 337] on label "Apartamento" at bounding box center [371, 335] width 79 height 13
click at [342, 337] on input "Apartamento" at bounding box center [337, 337] width 10 height 10
radio input "true"
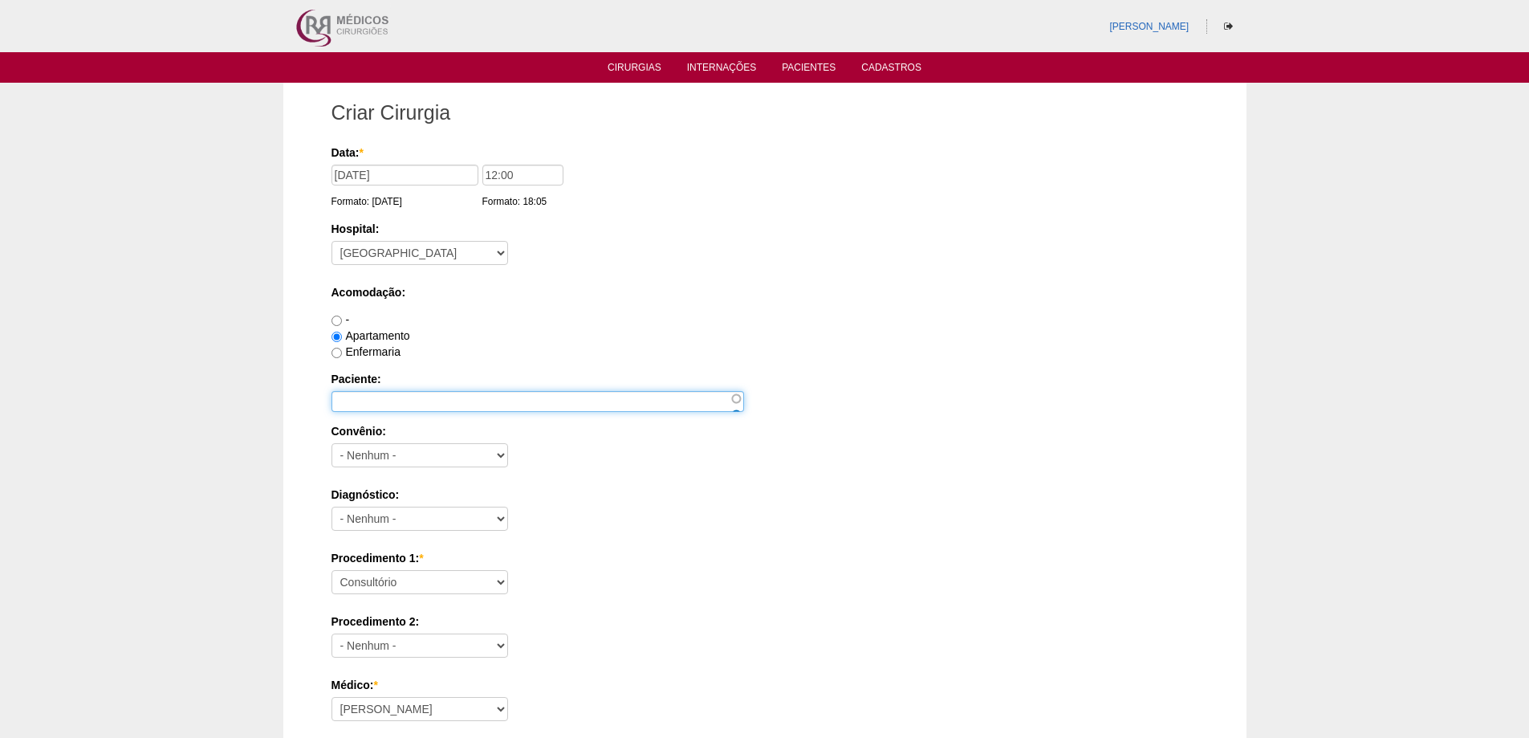
click at [404, 395] on input "Paciente:" at bounding box center [538, 401] width 413 height 21
paste input "PATRICIA VERONICA FERREIRA"
type input "PATRICIA VERONICA FERREIRA"
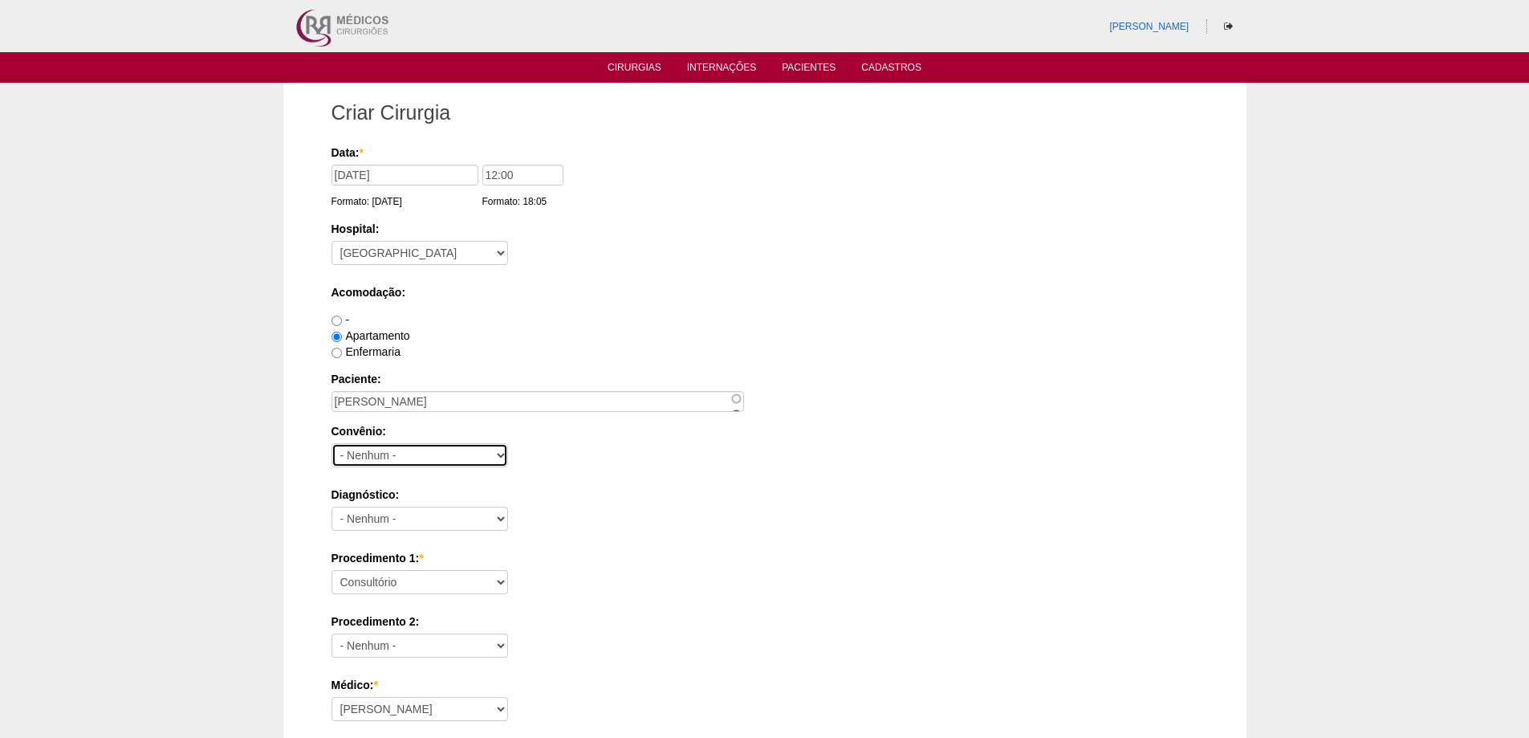
click at [424, 464] on select "- Nenhum - Abet Afresp Allianz Amil Blue Life Caasp Cabesp Caixa de Pensões Car…" at bounding box center [420, 455] width 177 height 24
select select "25"
click at [332, 443] on select "- Nenhum - Abet Afresp Allianz Amil Blue Life Caasp Cabesp Caixa de Pensões Car…" at bounding box center [420, 455] width 177 height 24
click at [432, 511] on select "- Nenhum - Abdome Agudo Abscesso Hepático Abscesso Perianal Abscesso Peritoneal…" at bounding box center [420, 519] width 177 height 24
click at [574, 305] on div "Acomodação: - Apartamento Enfermaria" at bounding box center [765, 321] width 867 height 75
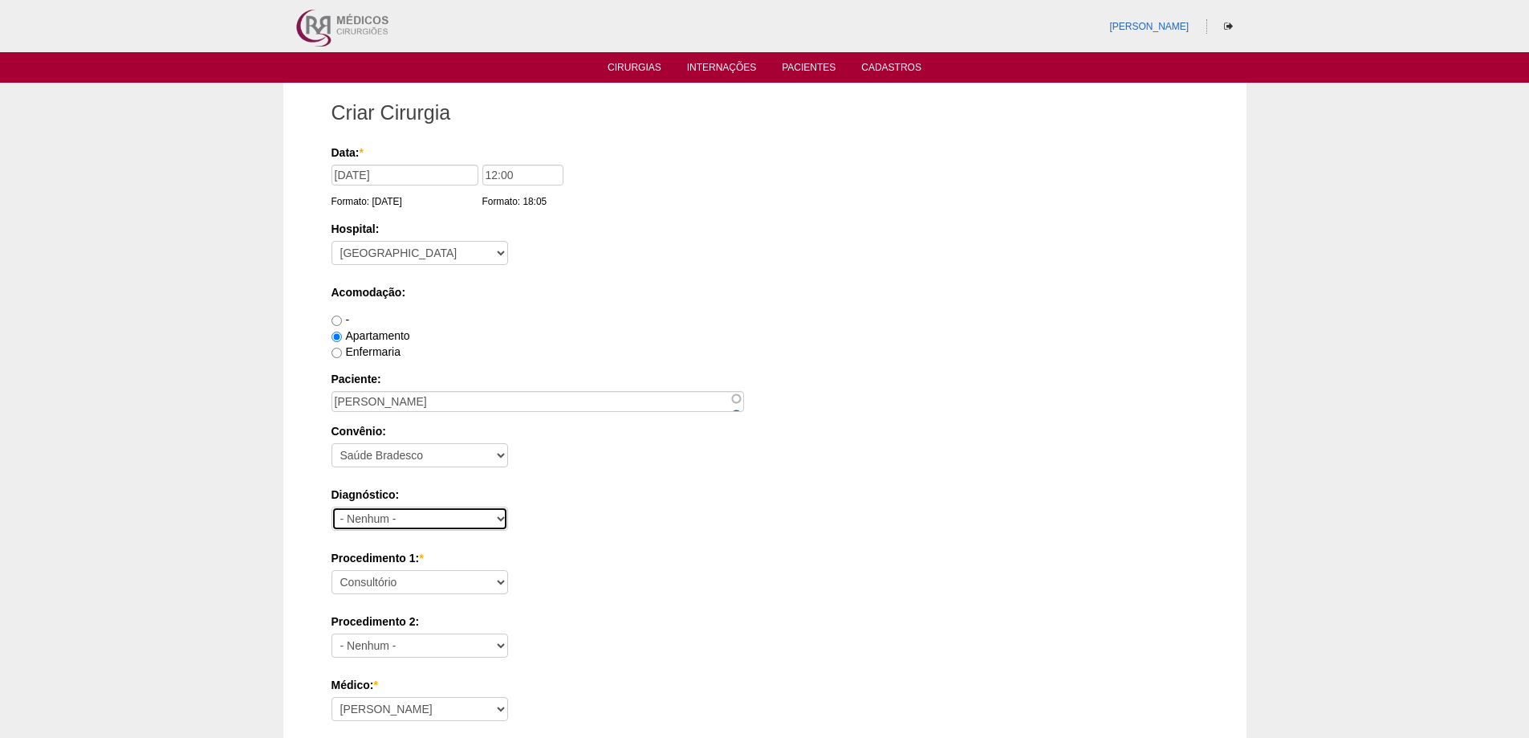
click at [430, 516] on select "- Nenhum - Abdome Agudo Abscesso Hepático Abscesso Perianal Abscesso Peritoneal…" at bounding box center [420, 519] width 177 height 24
select select "3707"
click at [332, 507] on select "- Nenhum - Abdome Agudo Abscesso Hepático Abscesso Perianal Abscesso Peritoneal…" at bounding box center [420, 519] width 177 height 24
click at [429, 584] on select "Consultório Abscesso Hepático - Drenagem Abscesso perianal Amputação Abdômino P…" at bounding box center [420, 582] width 177 height 24
select select "3710"
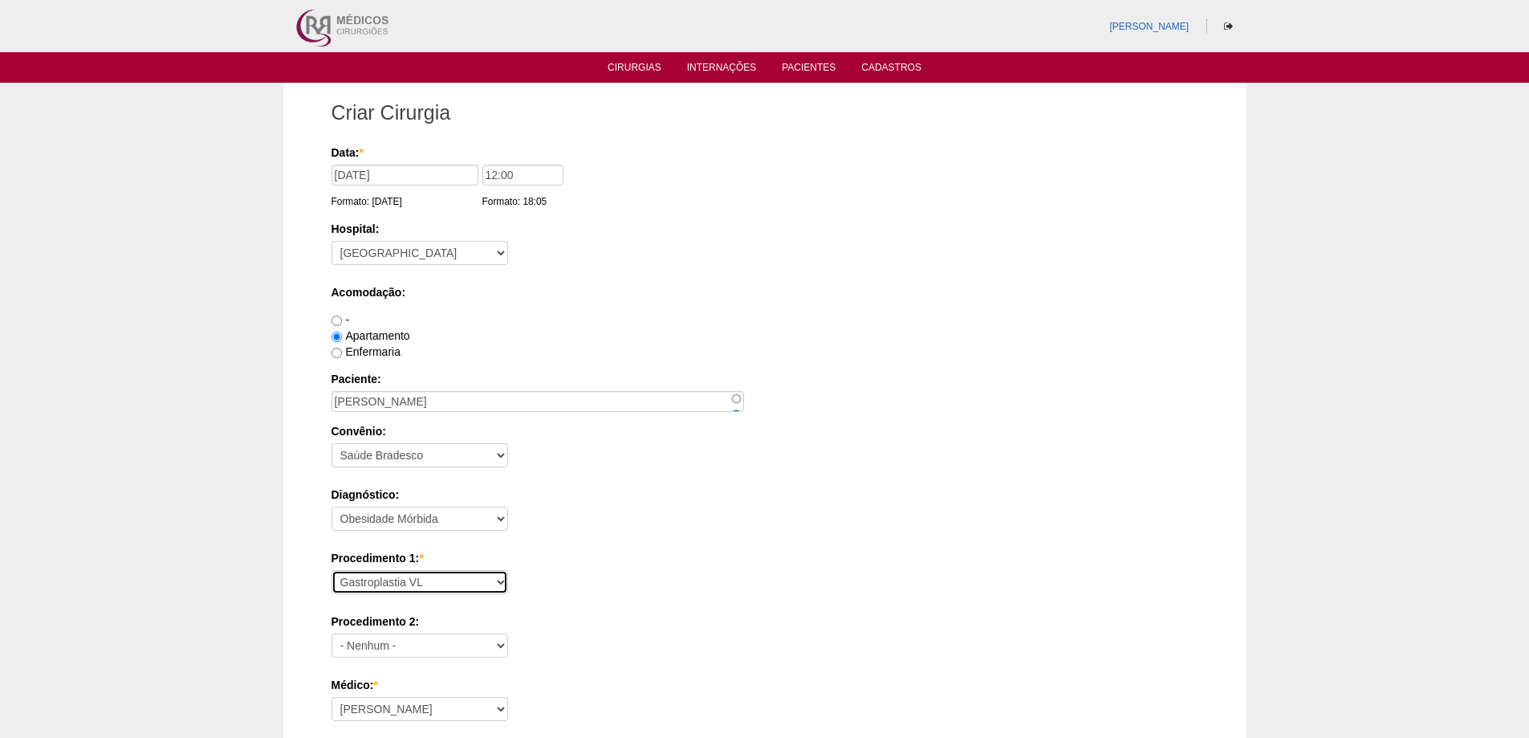
click at [332, 570] on select "Consultório Abscesso Hepático - Drenagem Abscesso perianal Amputação Abdômino P…" at bounding box center [420, 582] width 177 height 24
click at [641, 332] on div "Apartamento" at bounding box center [765, 336] width 867 height 16
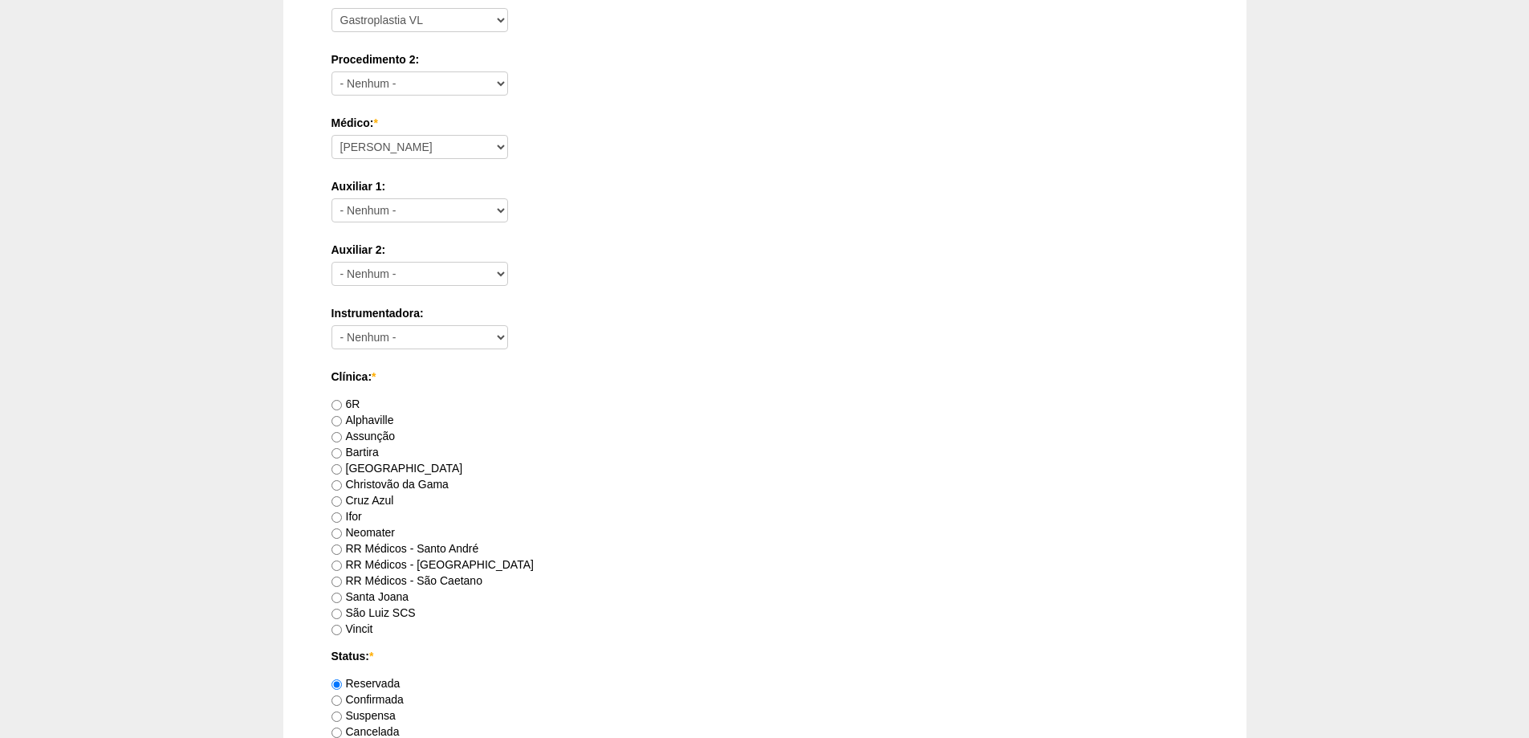
scroll to position [642, 0]
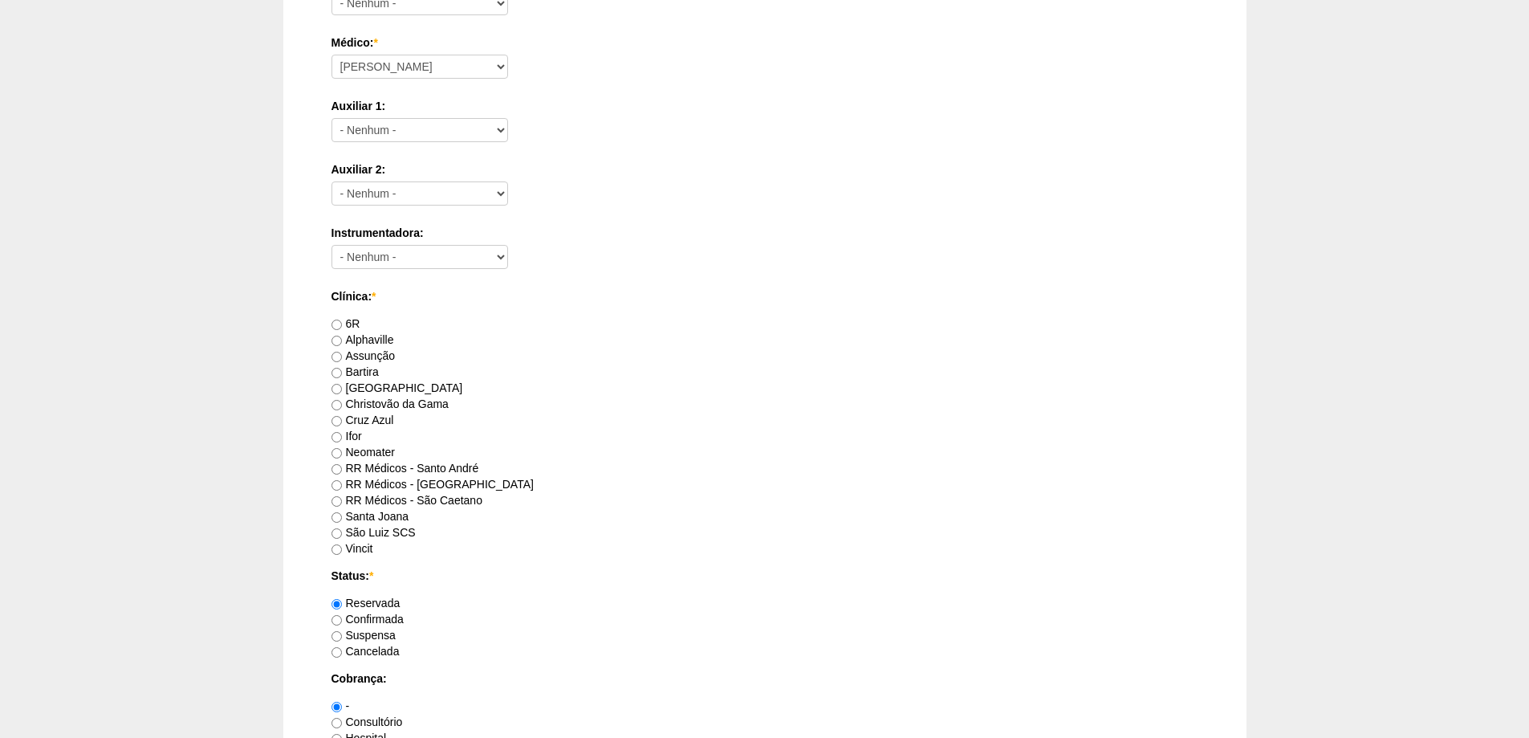
click at [454, 463] on label "RR Médicos - Santo André" at bounding box center [406, 468] width 148 height 13
click at [342, 464] on input "RR Médicos - Santo André" at bounding box center [337, 469] width 10 height 10
radio input "true"
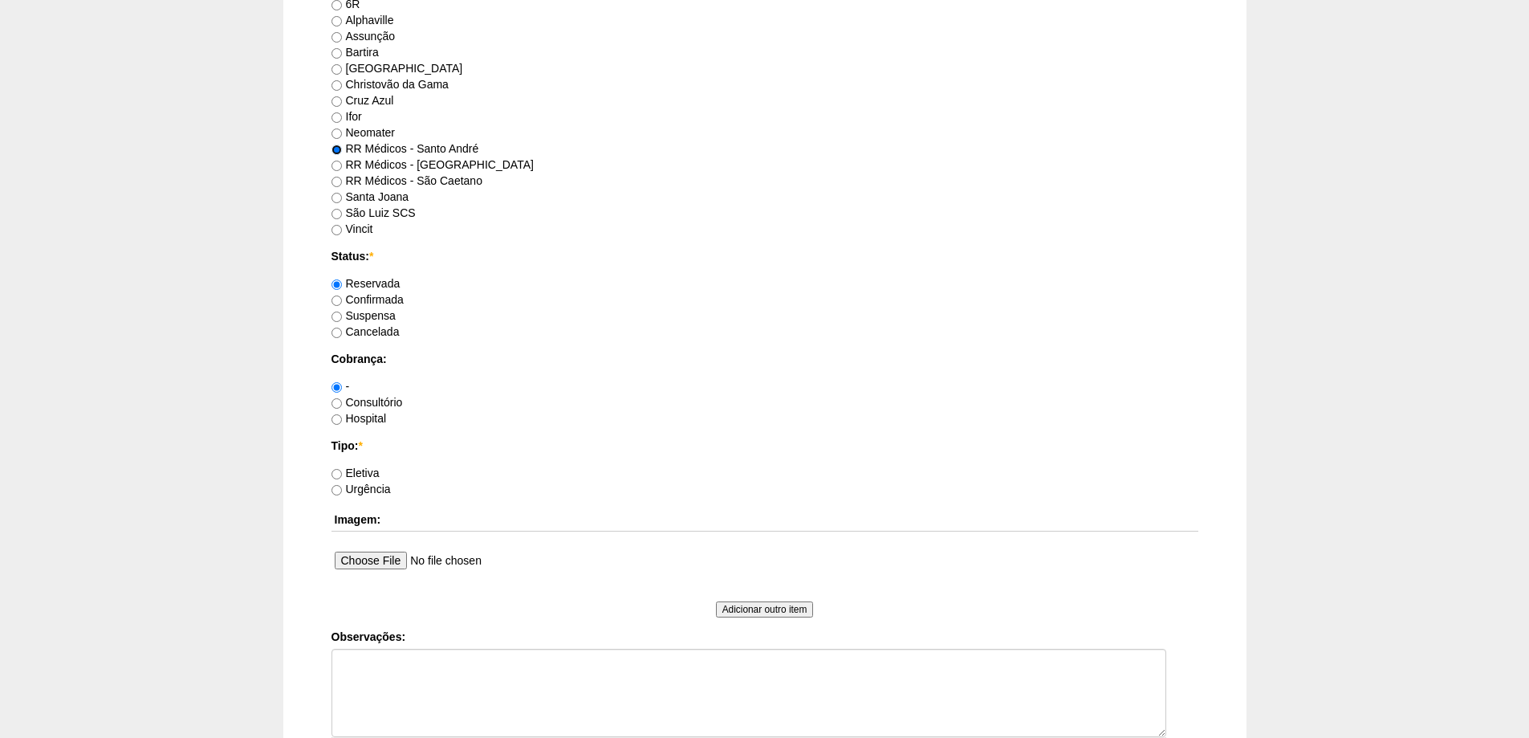
scroll to position [963, 0]
click at [382, 403] on label "Consultório" at bounding box center [367, 400] width 71 height 13
click at [342, 403] on input "Consultório" at bounding box center [337, 402] width 10 height 10
radio input "true"
click at [380, 464] on div "Eletiva" at bounding box center [765, 471] width 867 height 16
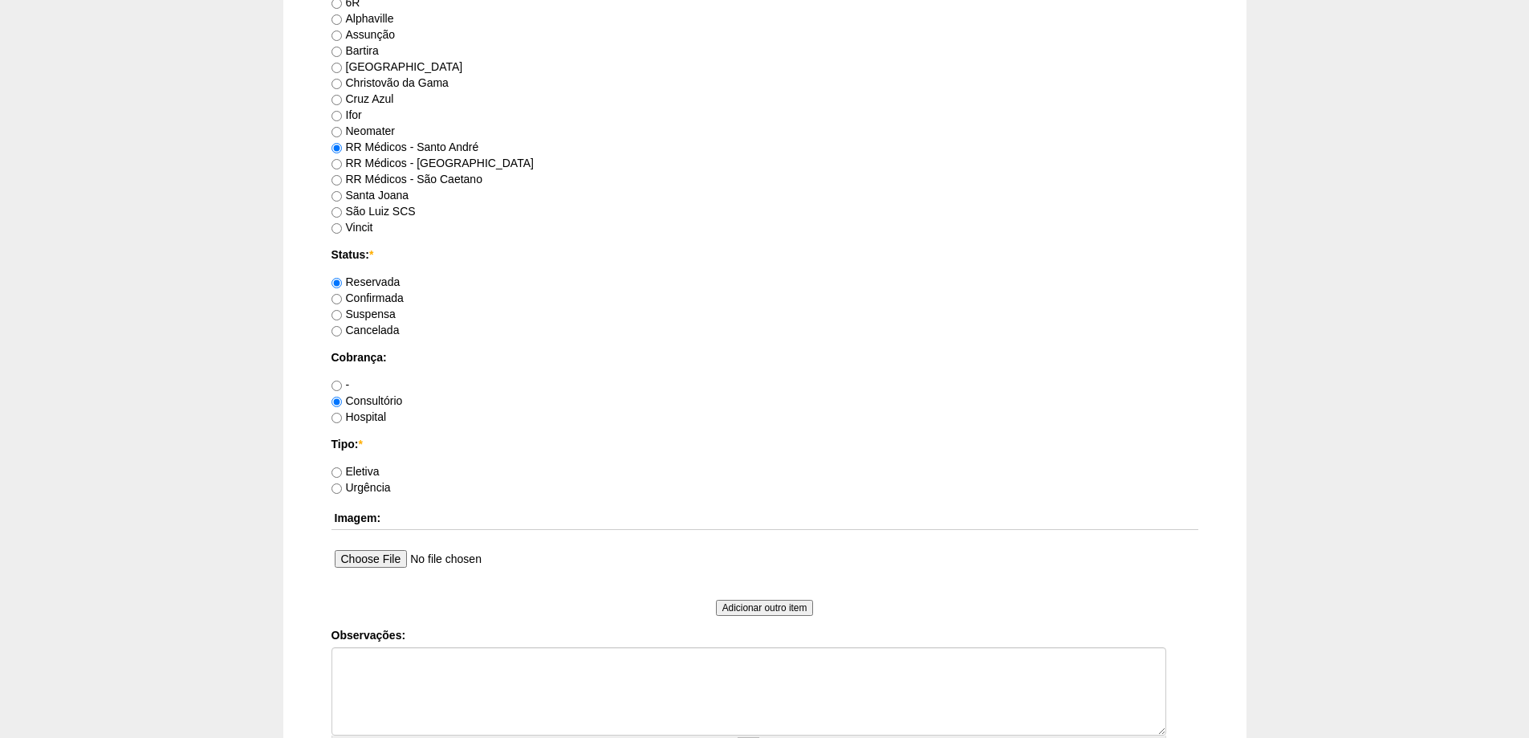
click at [375, 473] on label "Eletiva" at bounding box center [356, 471] width 48 height 13
click at [342, 473] on input "Eletiva" at bounding box center [337, 472] width 10 height 10
radio input "true"
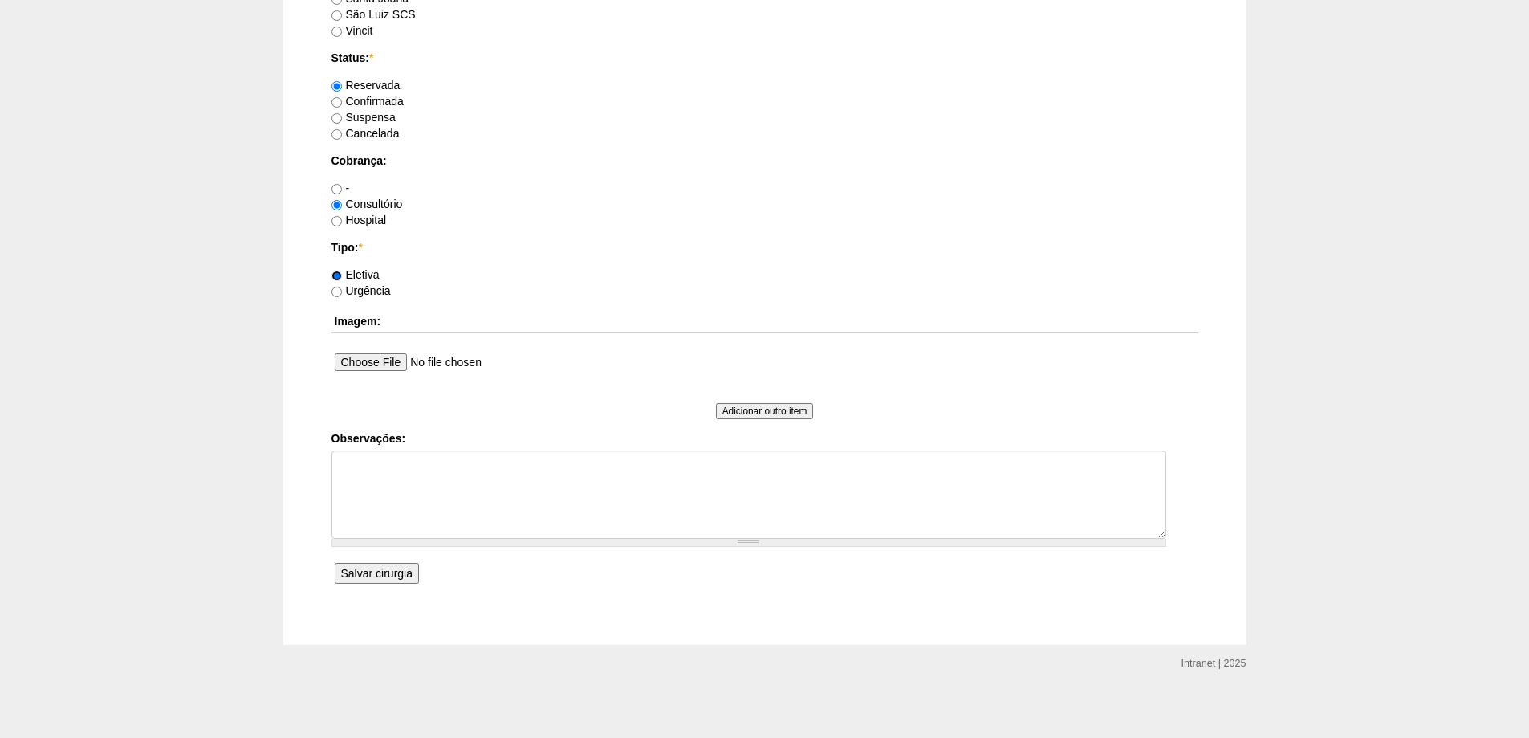
scroll to position [1164, 0]
click at [346, 183] on label "-" at bounding box center [341, 183] width 18 height 13
click at [342, 183] on input "-" at bounding box center [337, 185] width 10 height 10
radio input "true"
click at [392, 571] on input "Salvar cirurgia" at bounding box center [377, 569] width 84 height 21
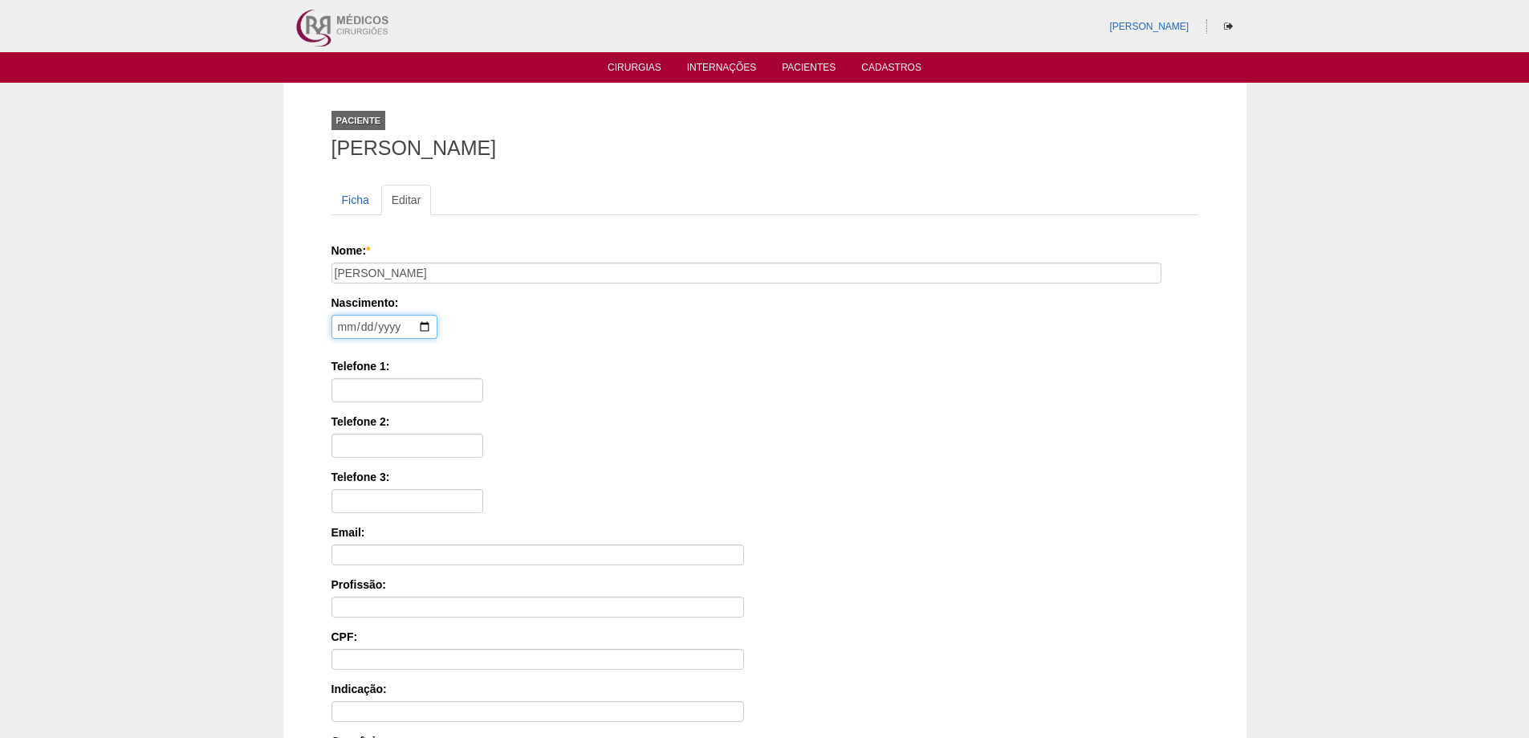
click at [341, 335] on input "date" at bounding box center [385, 327] width 106 height 24
type input "[DATE]"
type input "11 98434-3982"
type input "11 97552-7487 ([PERSON_NAME])"
drag, startPoint x: 341, startPoint y: 337, endPoint x: 853, endPoint y: 395, distance: 515.4
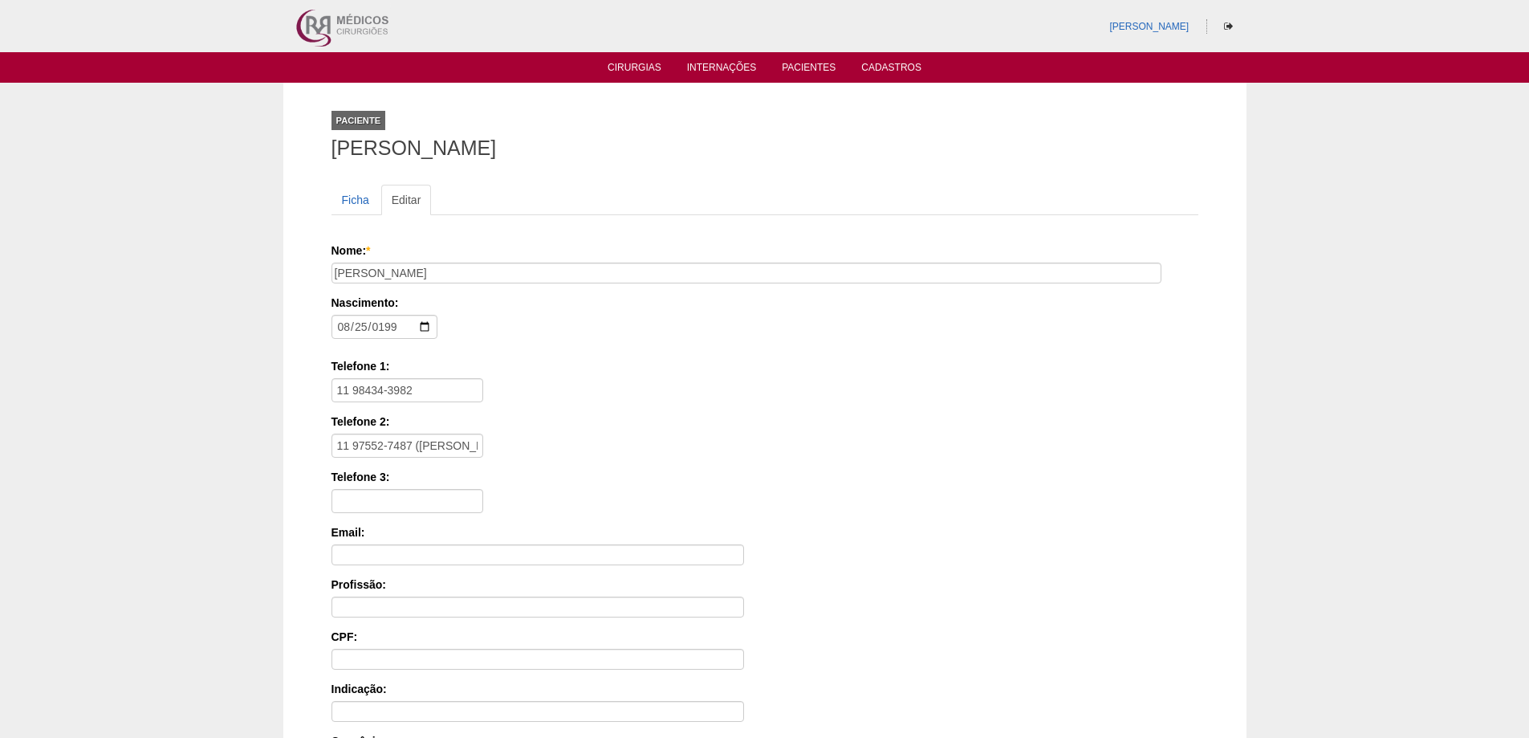
click at [869, 370] on label "Telefone 1:" at bounding box center [765, 366] width 867 height 16
click at [483, 378] on input "11 98434-3982" at bounding box center [408, 390] width 152 height 24
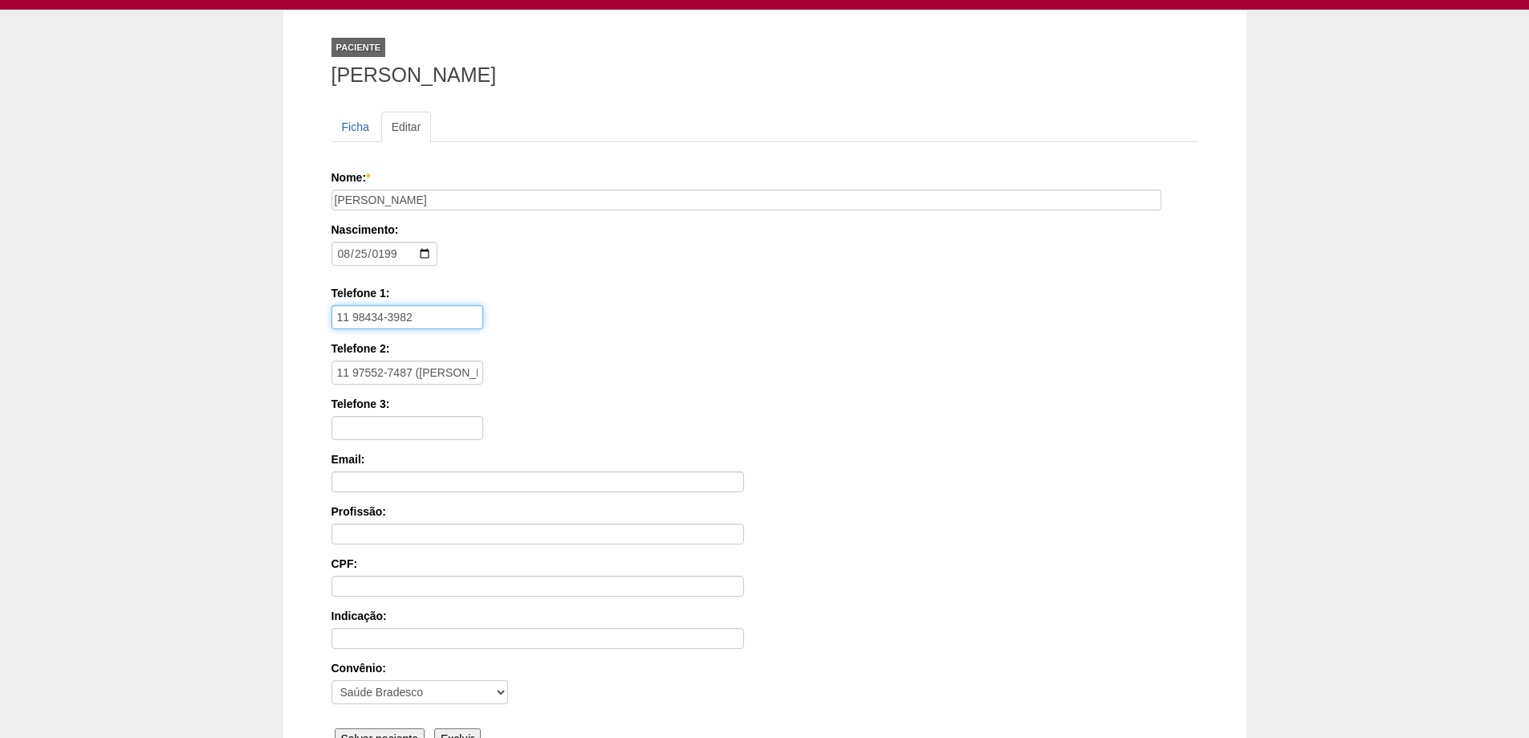
scroll to position [242, 0]
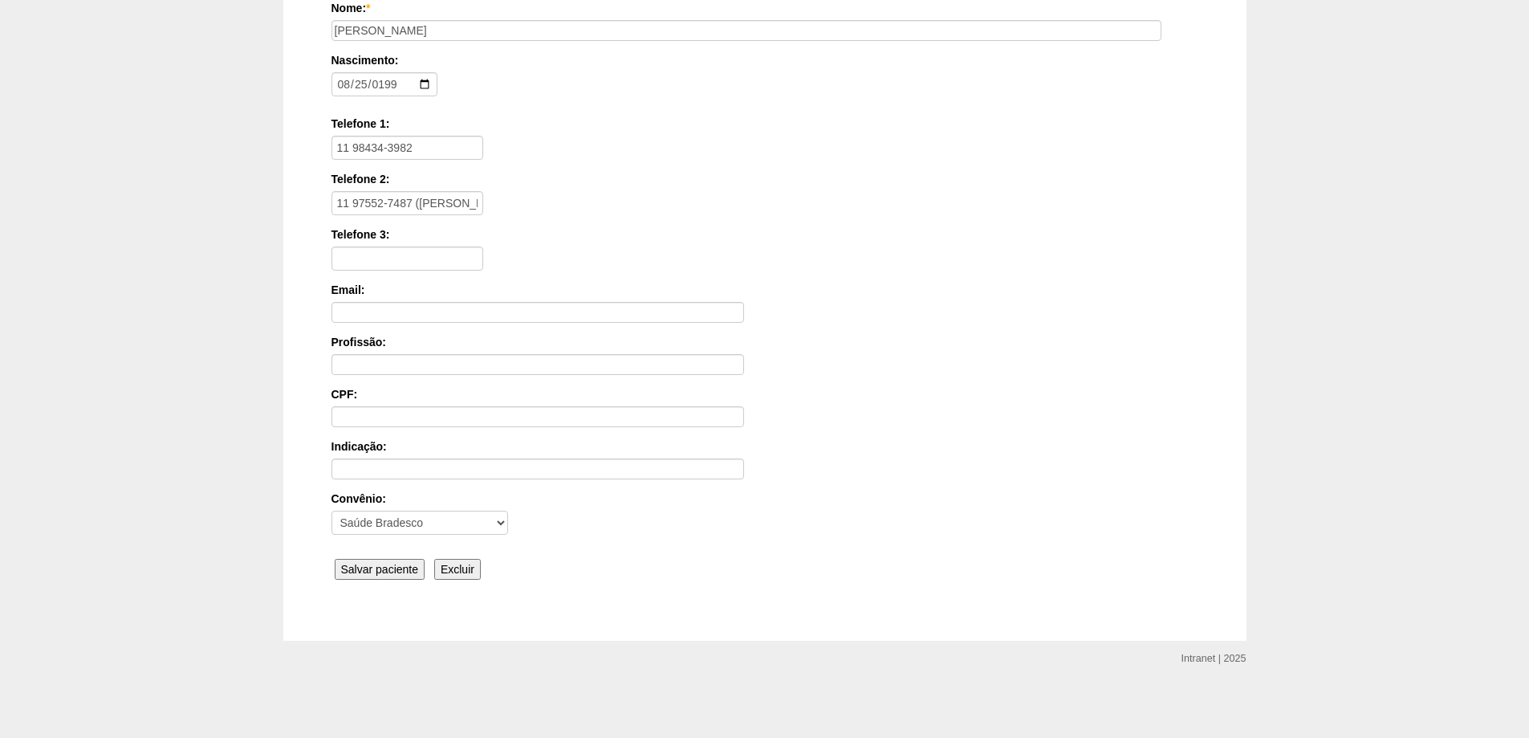
click at [408, 561] on input "Salvar paciente" at bounding box center [380, 569] width 91 height 21
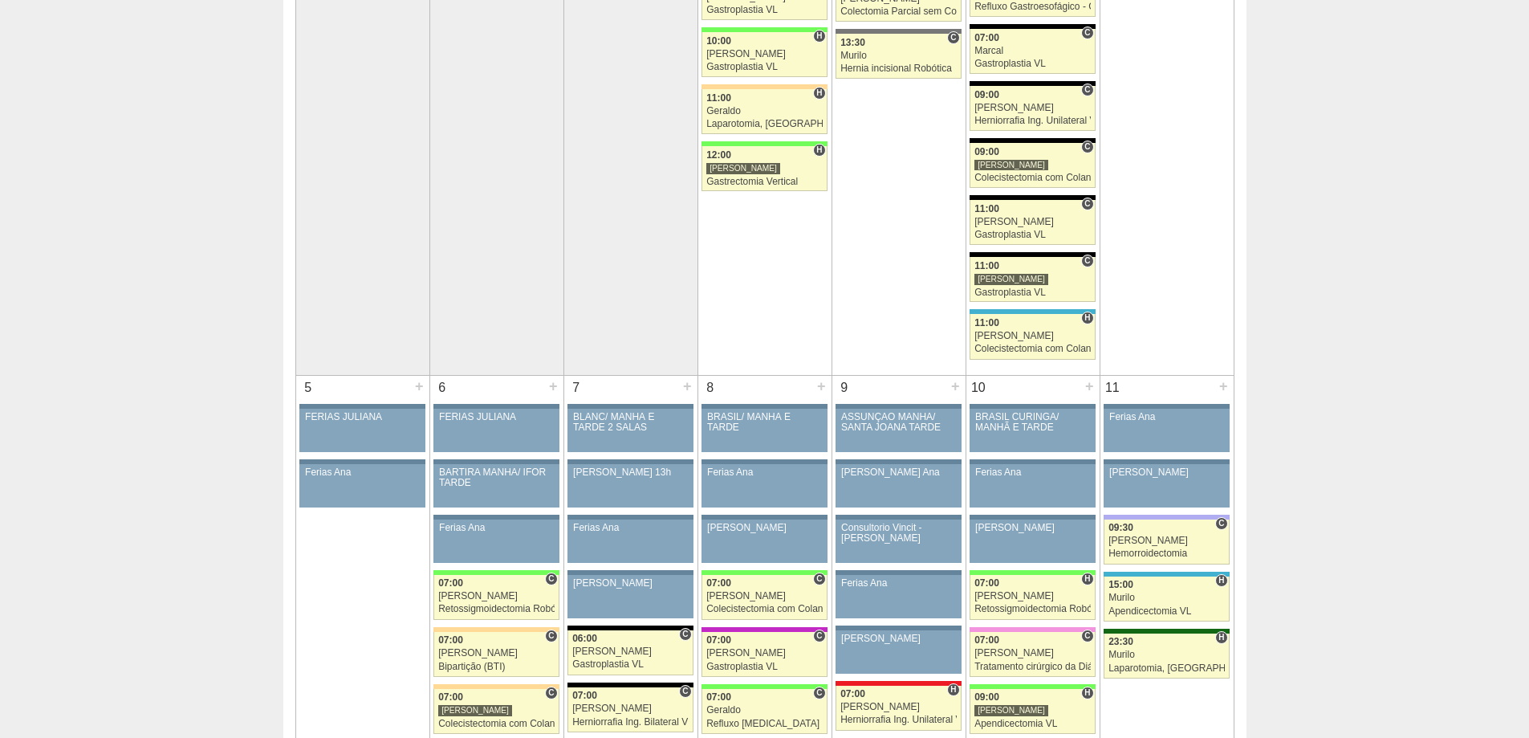
scroll to position [80, 0]
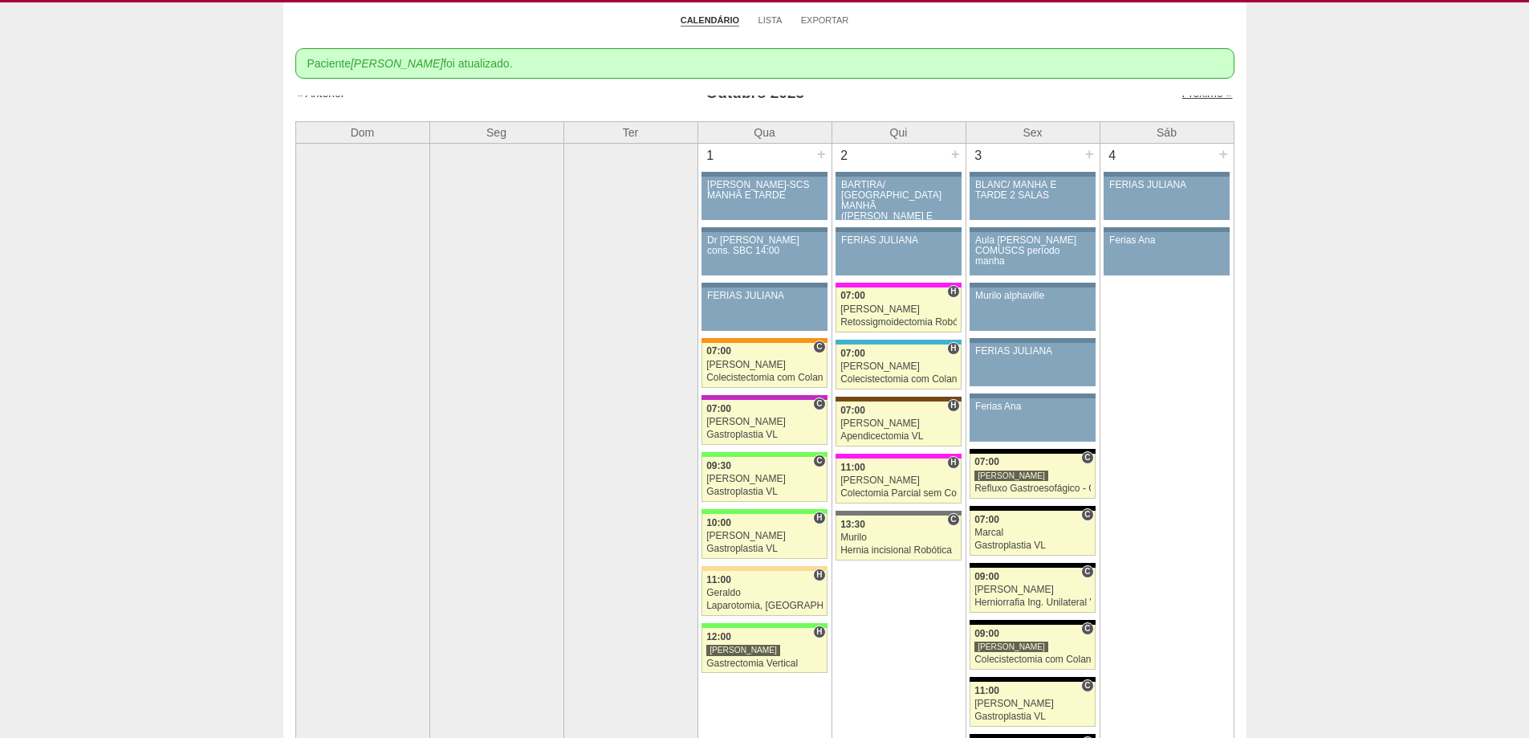
click at [1200, 99] on link "Próximo »" at bounding box center [1207, 93] width 51 height 13
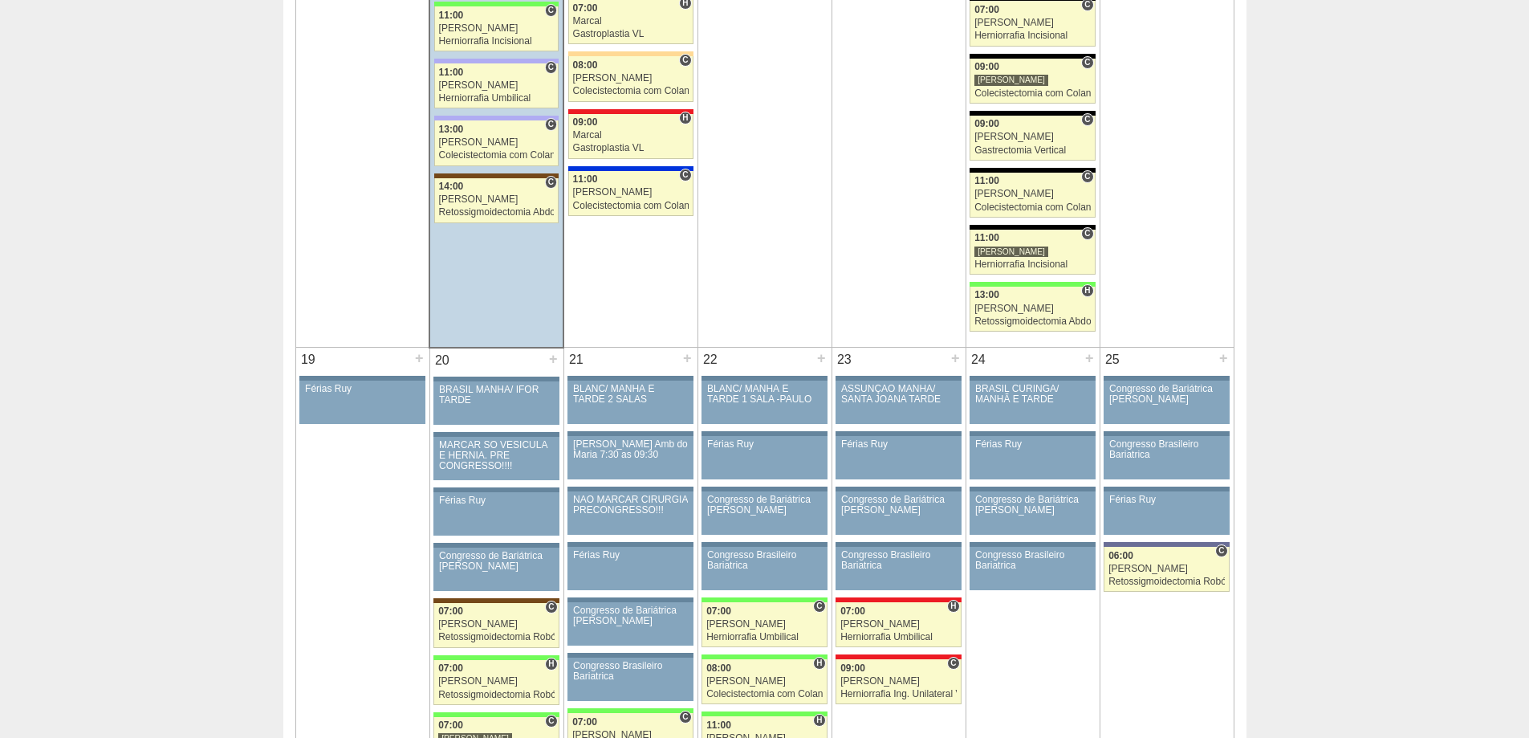
scroll to position [2328, 0]
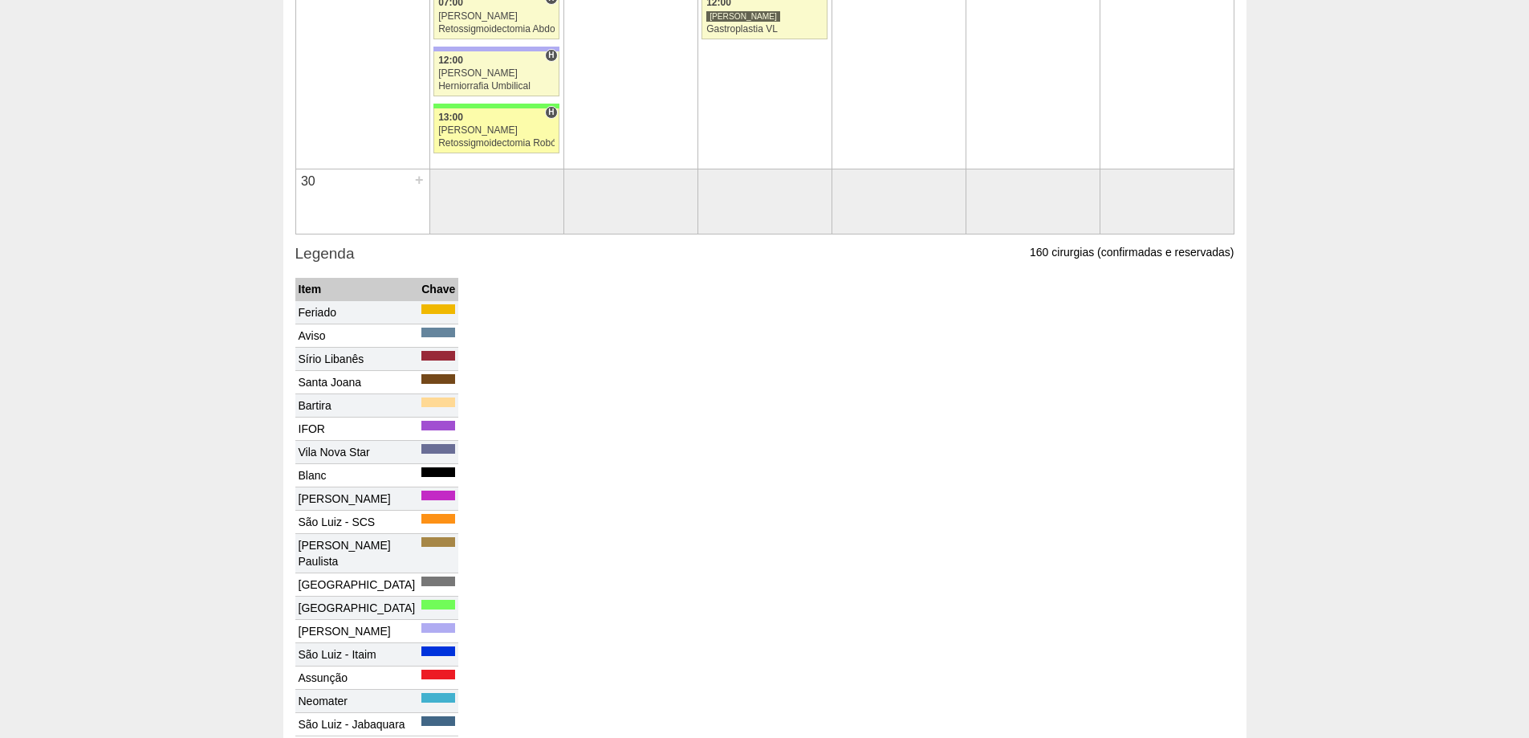
scroll to position [1573, 0]
